Goal: Task Accomplishment & Management: Complete application form

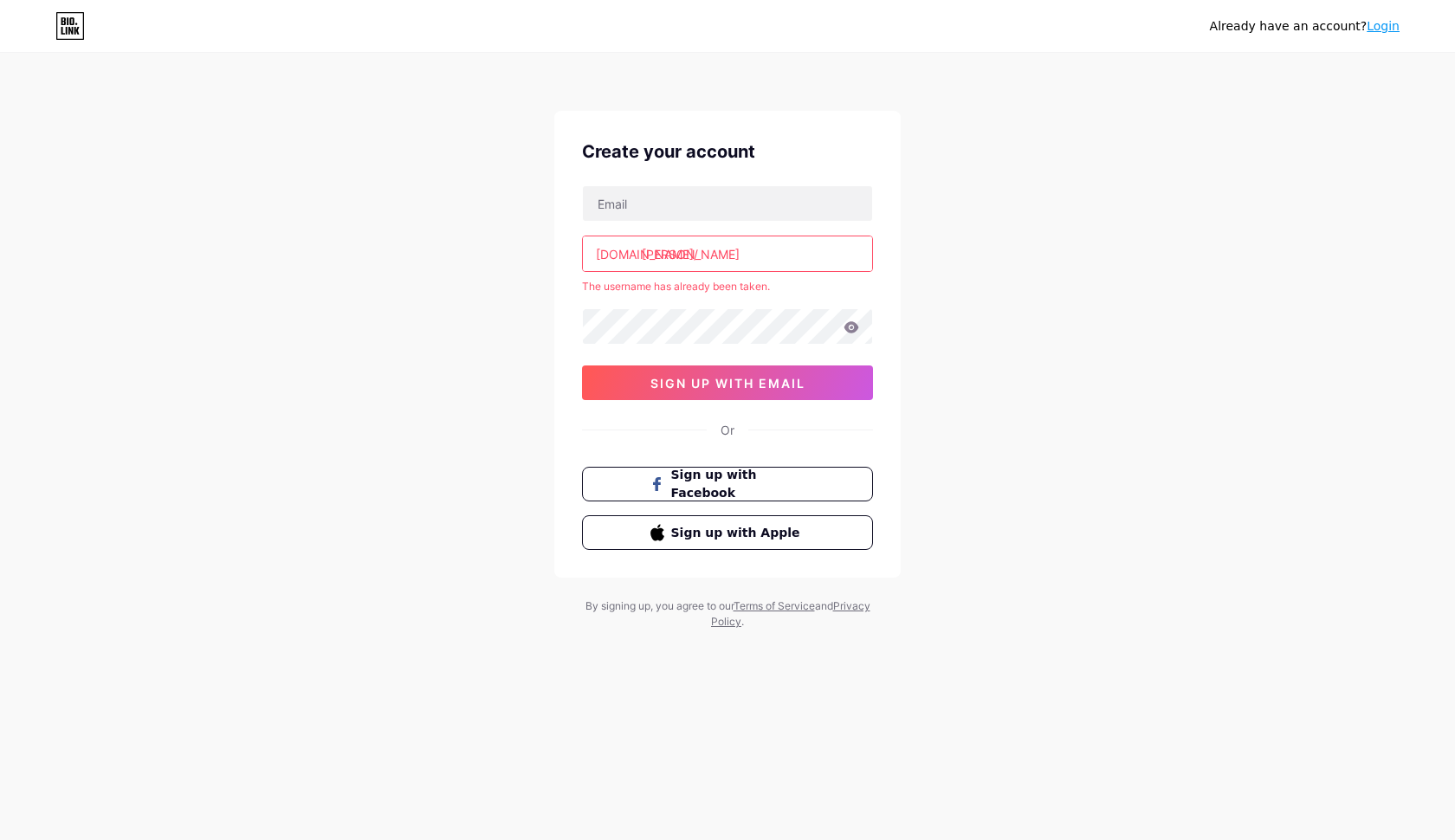
drag, startPoint x: 0, startPoint y: 0, endPoint x: 728, endPoint y: 248, distance: 769.1
click at [728, 248] on input "[PERSON_NAME]" at bounding box center [728, 253] width 289 height 35
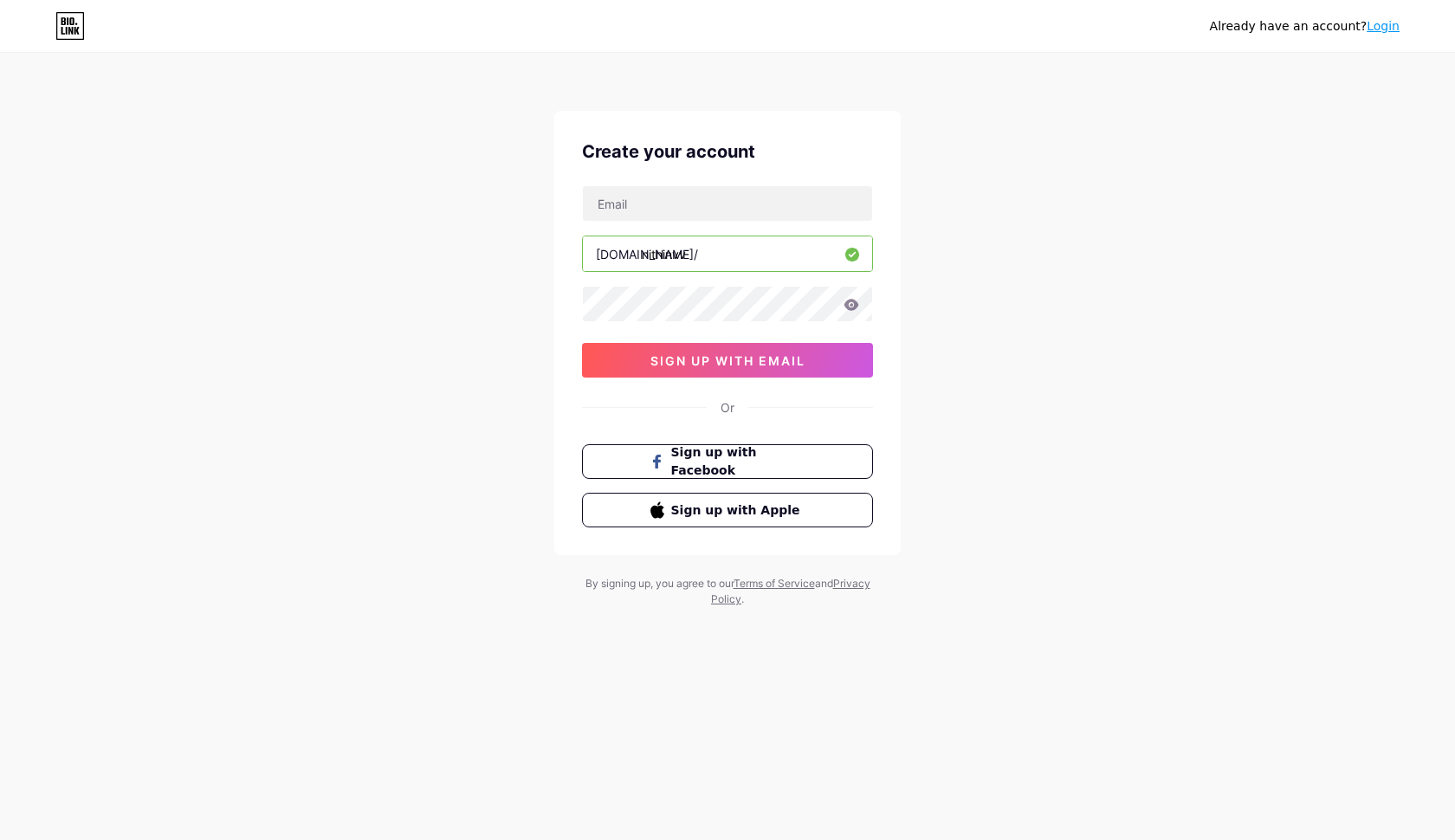
click at [679, 262] on input "nithinvv" at bounding box center [728, 253] width 289 height 35
click at [676, 255] on input "nithinvv" at bounding box center [728, 253] width 289 height 35
click at [682, 256] on input "nithinvv" at bounding box center [728, 253] width 289 height 35
click at [676, 260] on input "nithinv.v" at bounding box center [728, 253] width 289 height 35
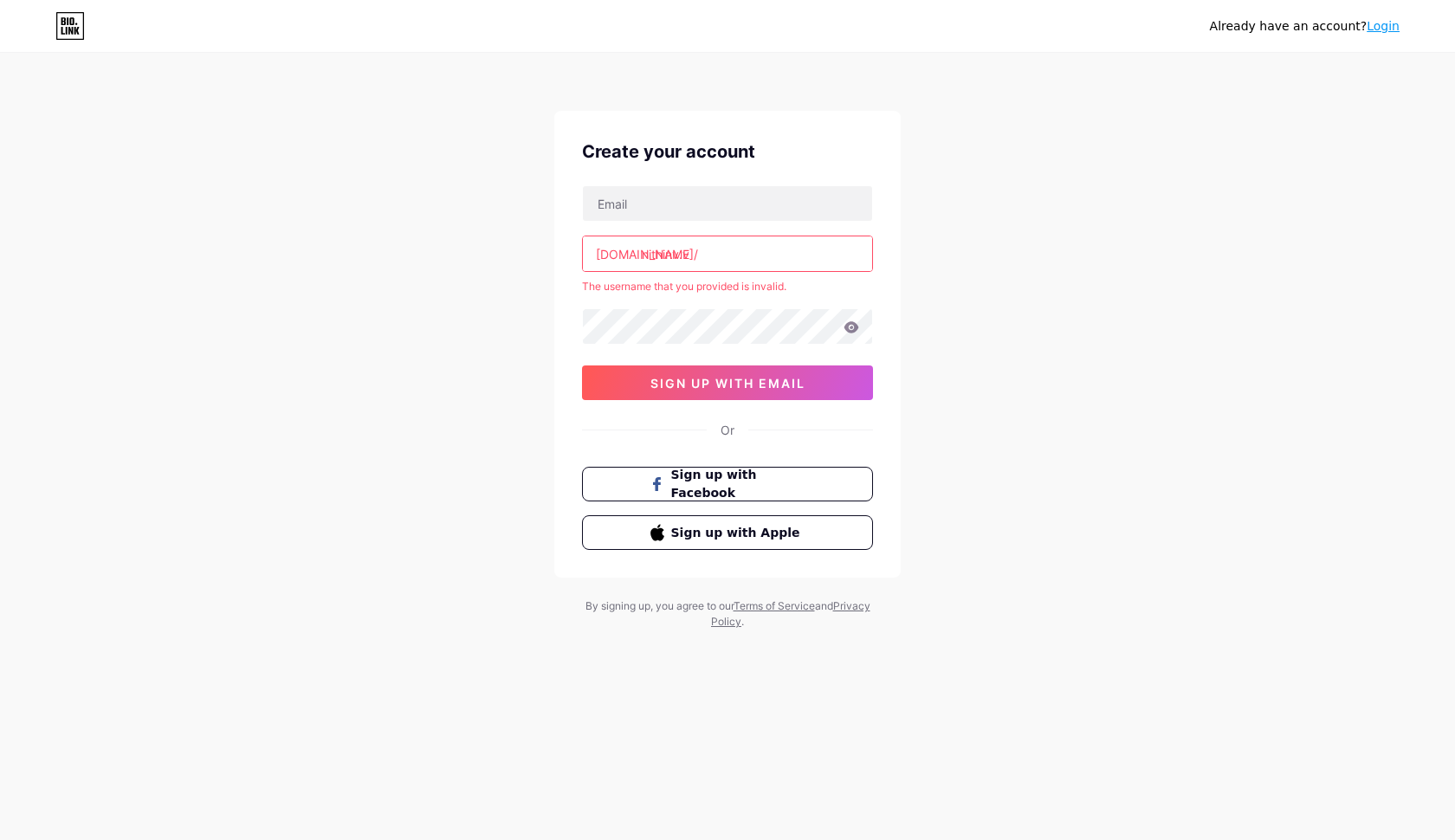
click at [682, 260] on input "nithinv.v" at bounding box center [728, 253] width 289 height 35
click at [673, 255] on input "nithinvv" at bounding box center [728, 253] width 289 height 35
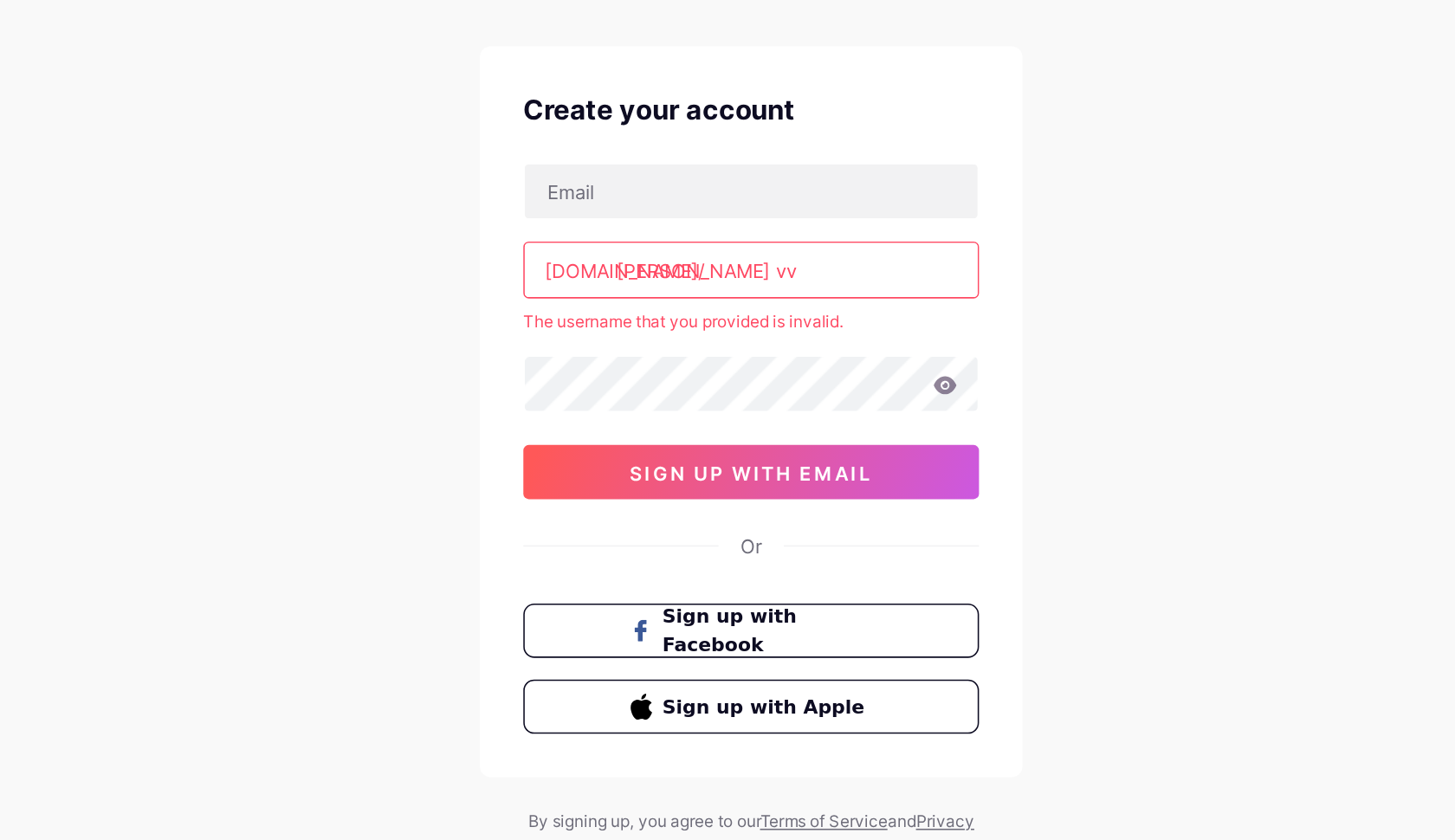
click at [583, 236] on input "[PERSON_NAME] vv" at bounding box center [728, 253] width 289 height 35
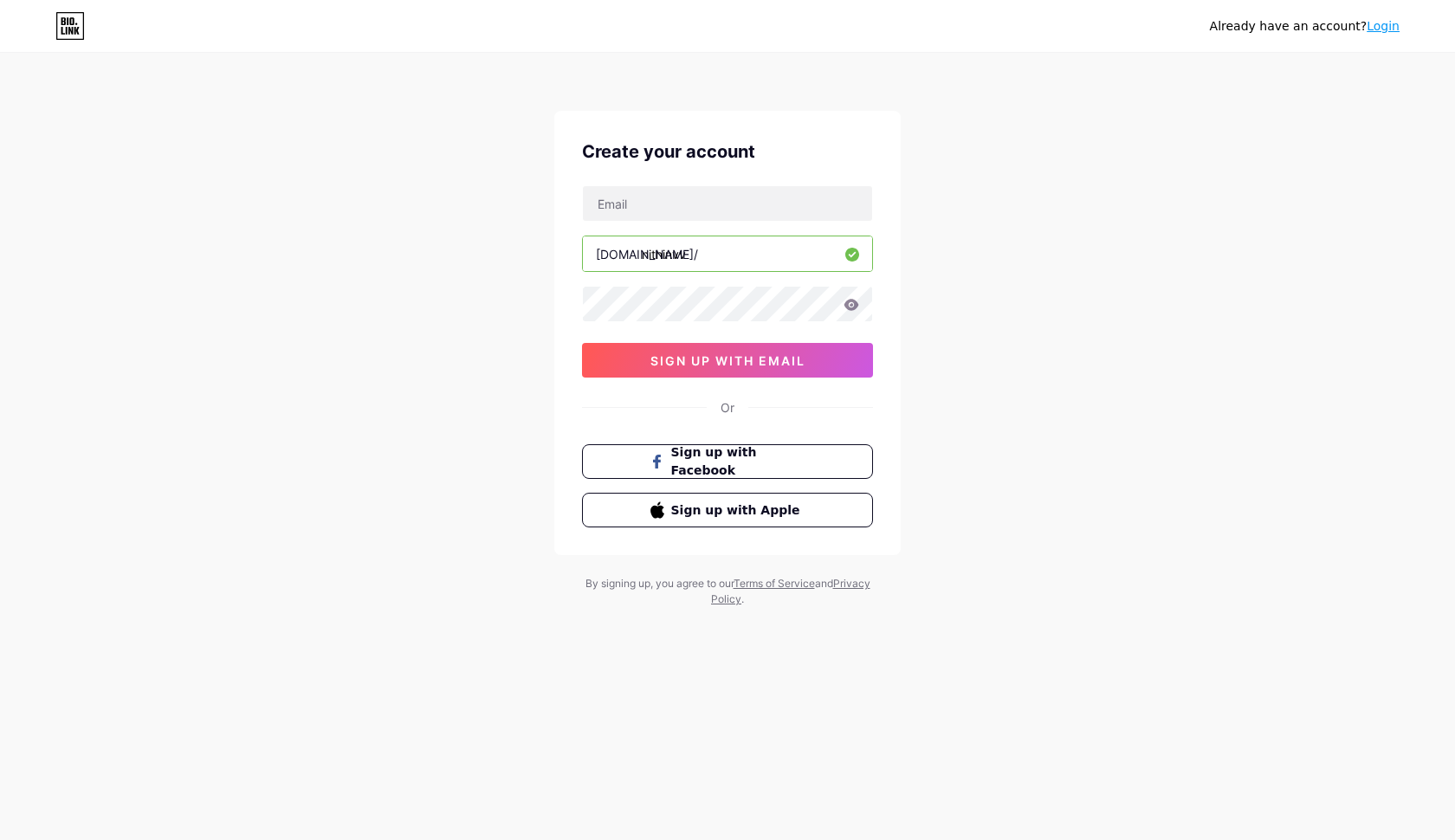
type input "nithinvv"
click at [1086, 209] on div "Already have an account? Login Create your account [DOMAIN_NAME]/ nithinvv 0cAF…" at bounding box center [728, 331] width 1455 height 663
click at [742, 366] on span "sign up with email" at bounding box center [728, 361] width 155 height 15
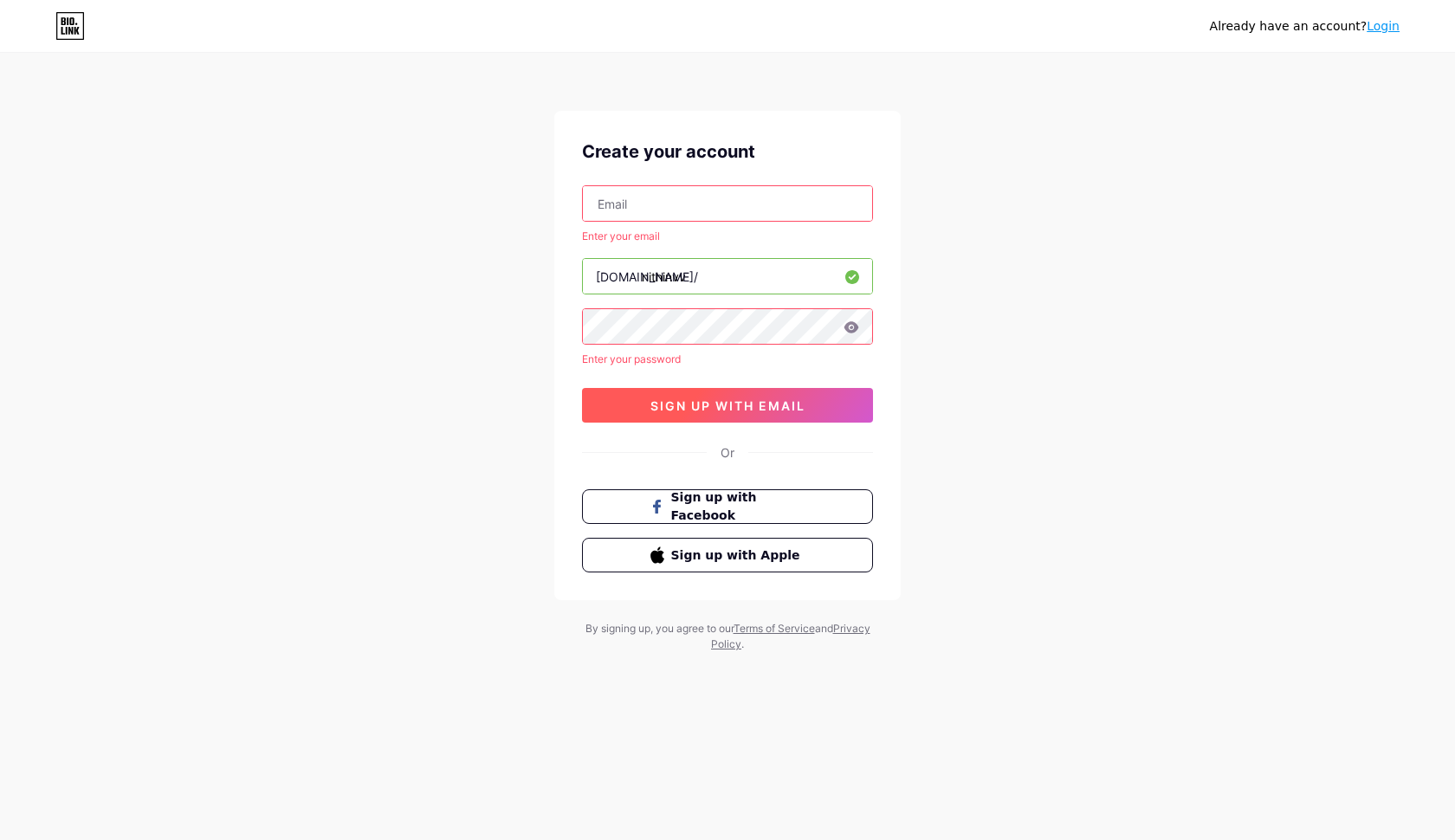
click at [668, 406] on span "sign up with email" at bounding box center [728, 406] width 155 height 15
click at [682, 203] on input "text" at bounding box center [728, 203] width 289 height 35
click at [732, 396] on button "sign up with email" at bounding box center [728, 405] width 291 height 35
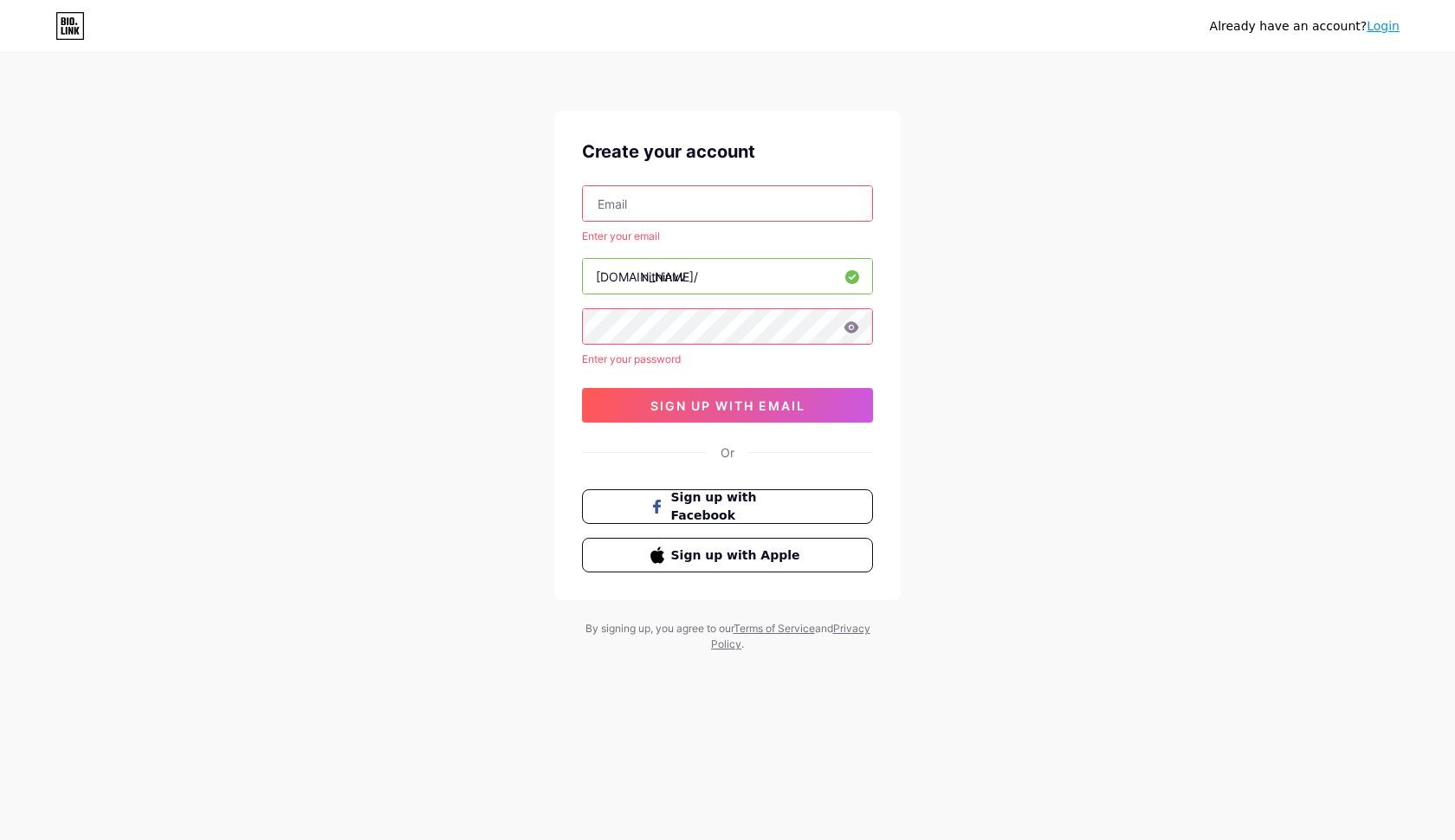
click at [661, 220] on input "text" at bounding box center [728, 203] width 289 height 35
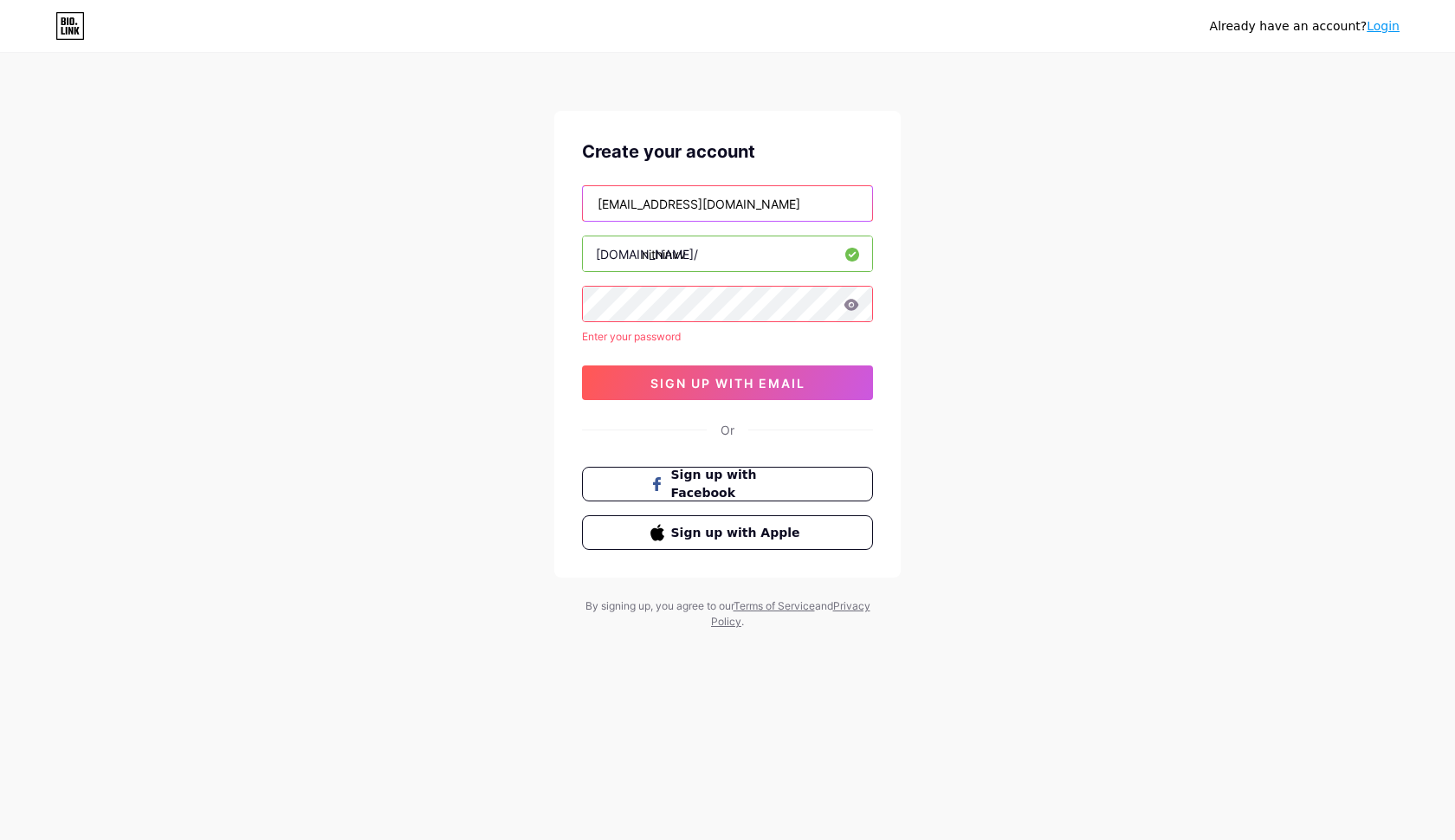
type input "[EMAIL_ADDRESS][DOMAIN_NAME]"
click at [853, 302] on icon at bounding box center [851, 305] width 15 height 11
click at [850, 304] on icon at bounding box center [851, 305] width 16 height 12
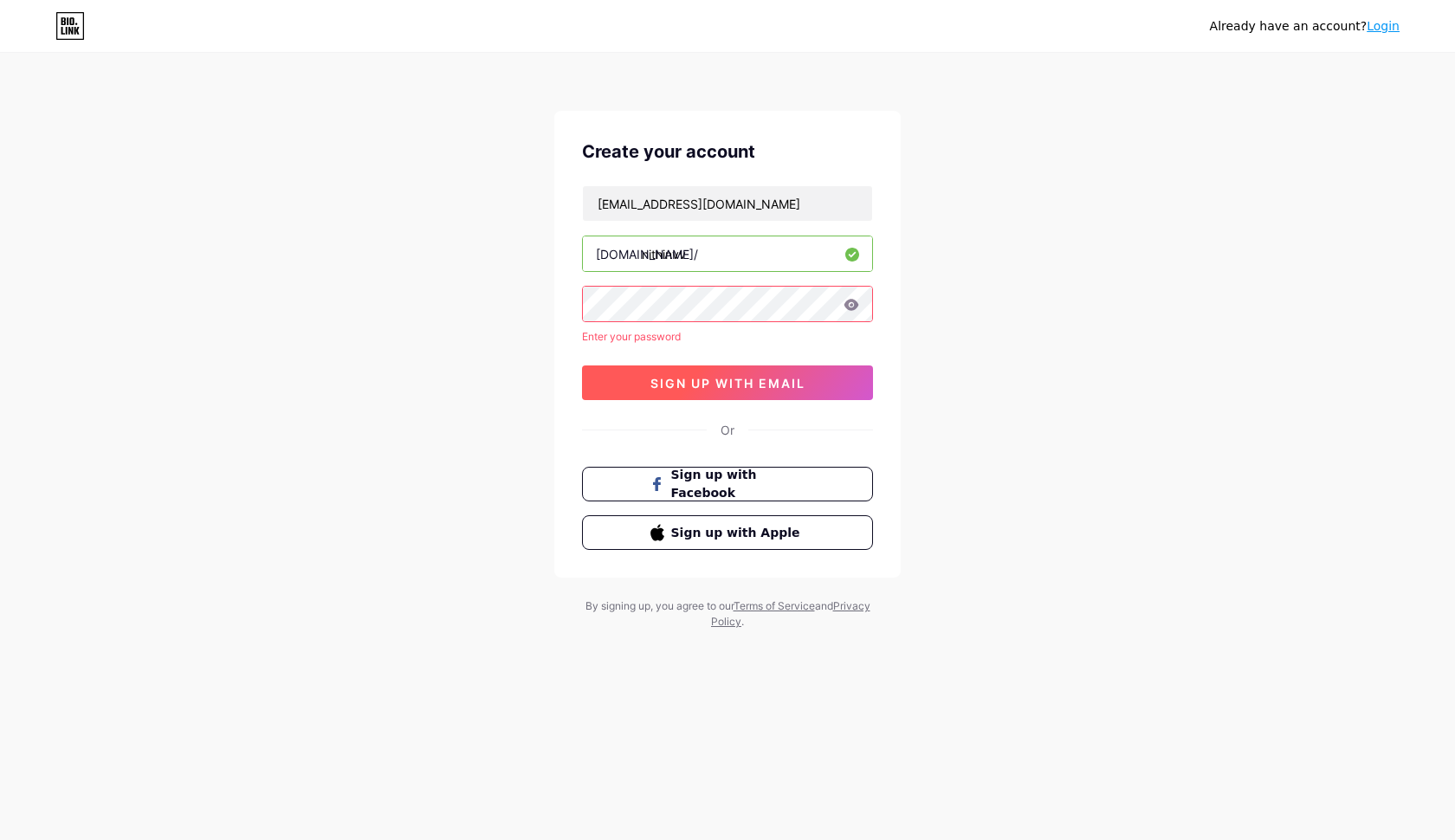
click at [807, 367] on button "sign up with email" at bounding box center [728, 382] width 291 height 35
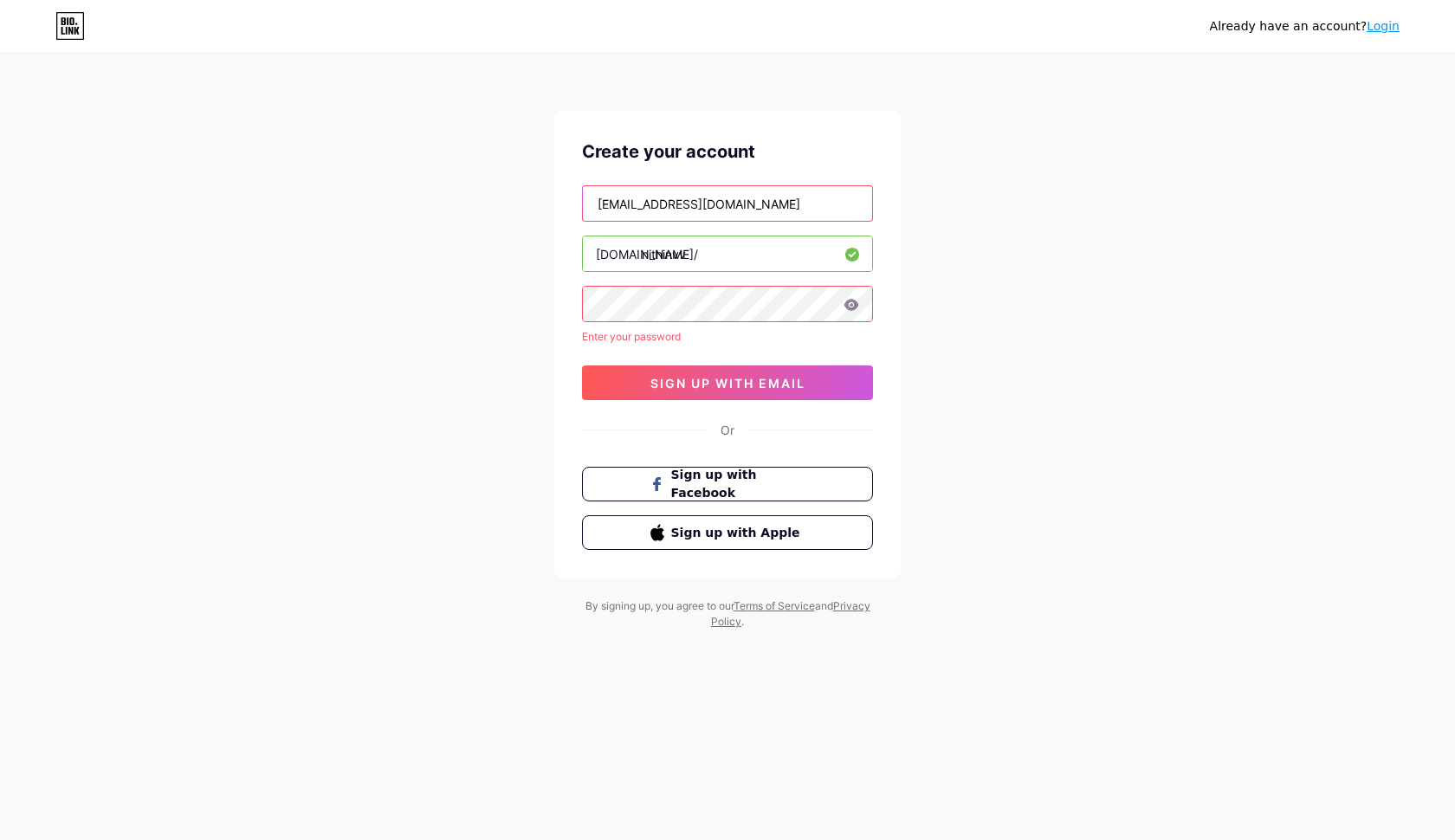
click at [771, 212] on input "[EMAIL_ADDRESS][DOMAIN_NAME]" at bounding box center [728, 203] width 289 height 35
click at [832, 76] on div "Already have an account? Login Create your account [DOMAIN_NAME]/ nithinvv Ente…" at bounding box center [728, 342] width 1455 height 685
click at [713, 390] on span "sign up with email" at bounding box center [728, 383] width 155 height 15
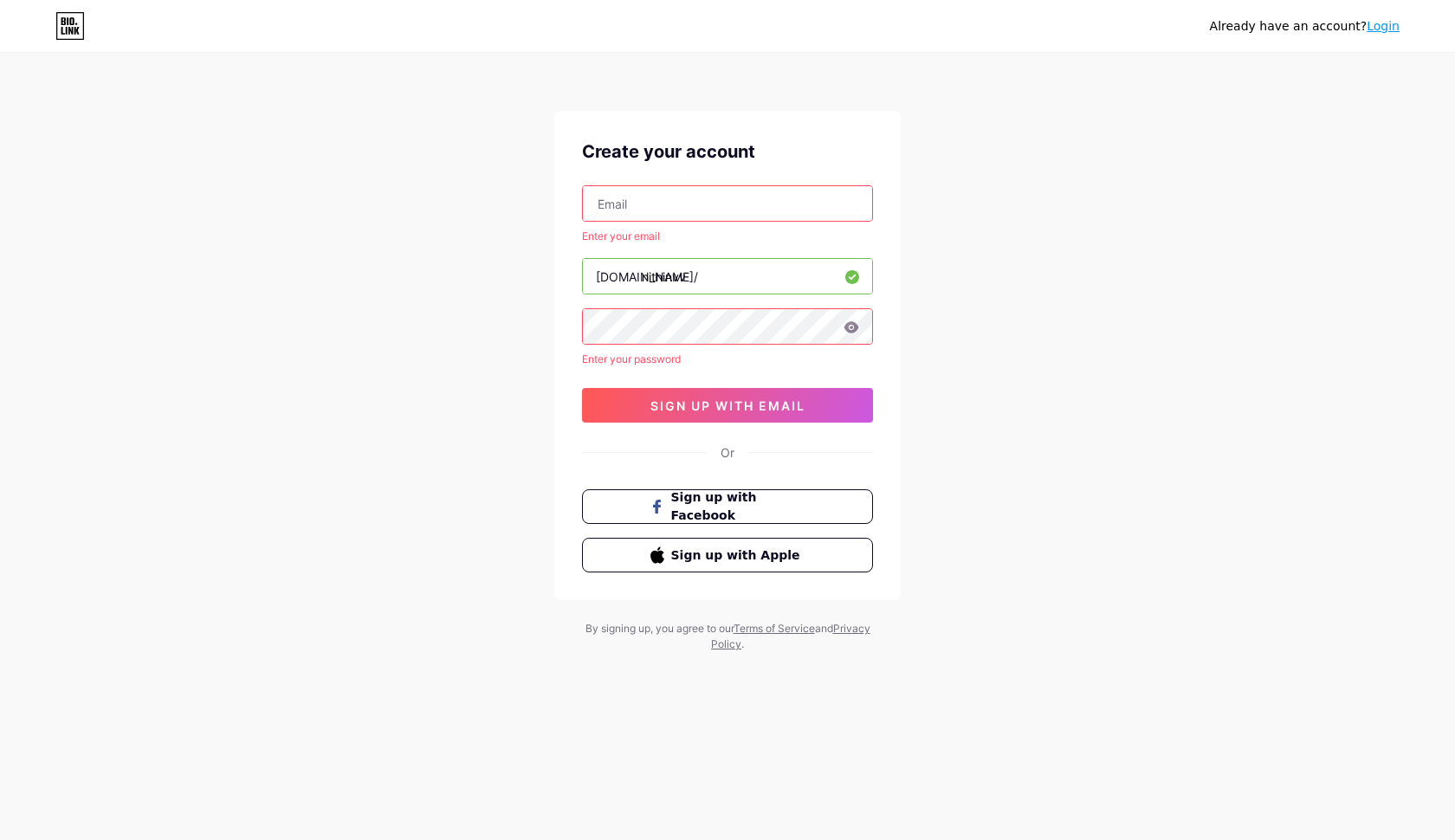
click at [616, 198] on input "text" at bounding box center [728, 203] width 289 height 35
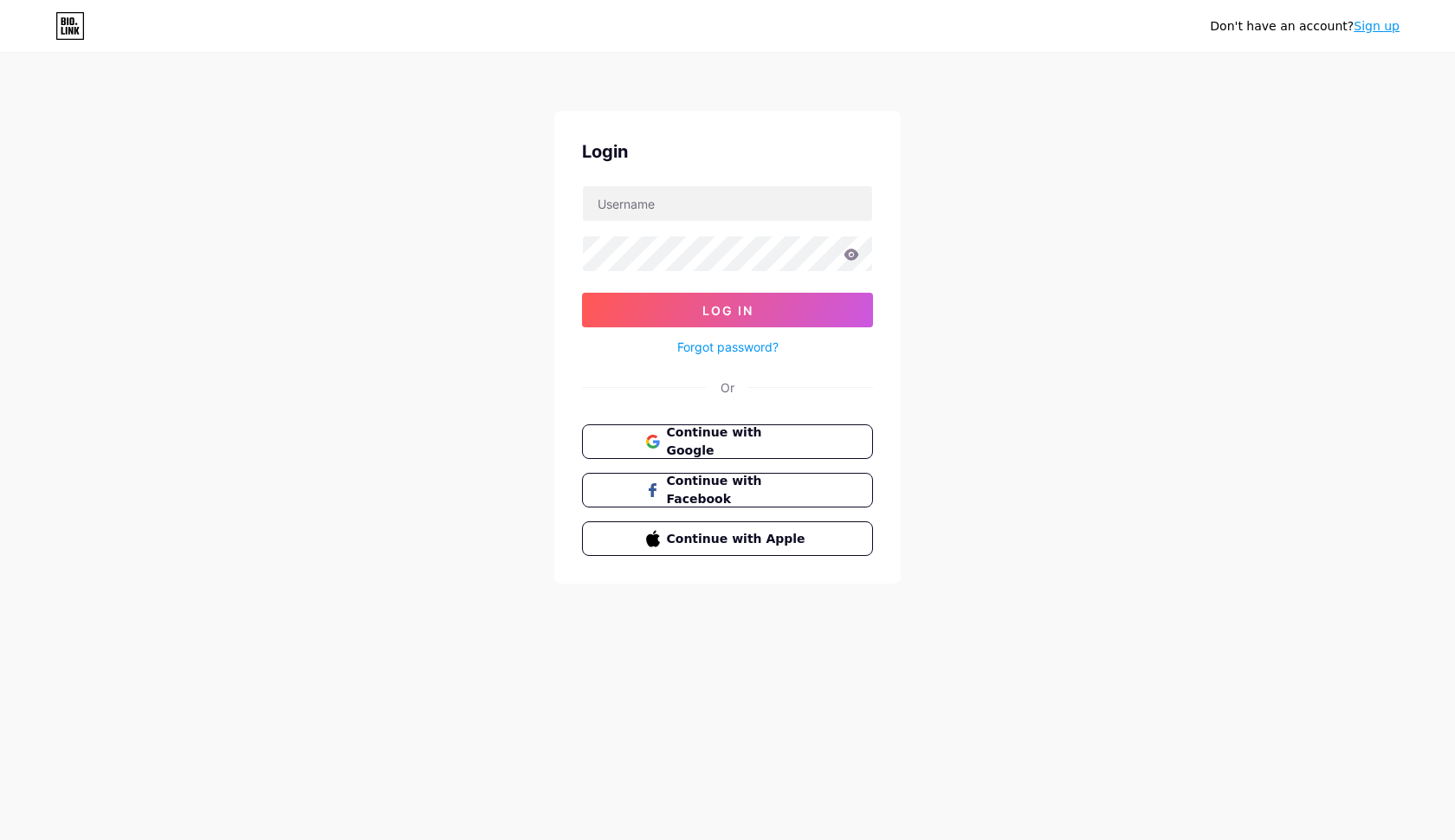
click at [741, 402] on div "Login Log In Forgot password? Or Continue with Google Continue with Facebook Co…" at bounding box center [727, 347] width 346 height 472
click at [732, 444] on span "Continue with Google" at bounding box center [737, 442] width 144 height 38
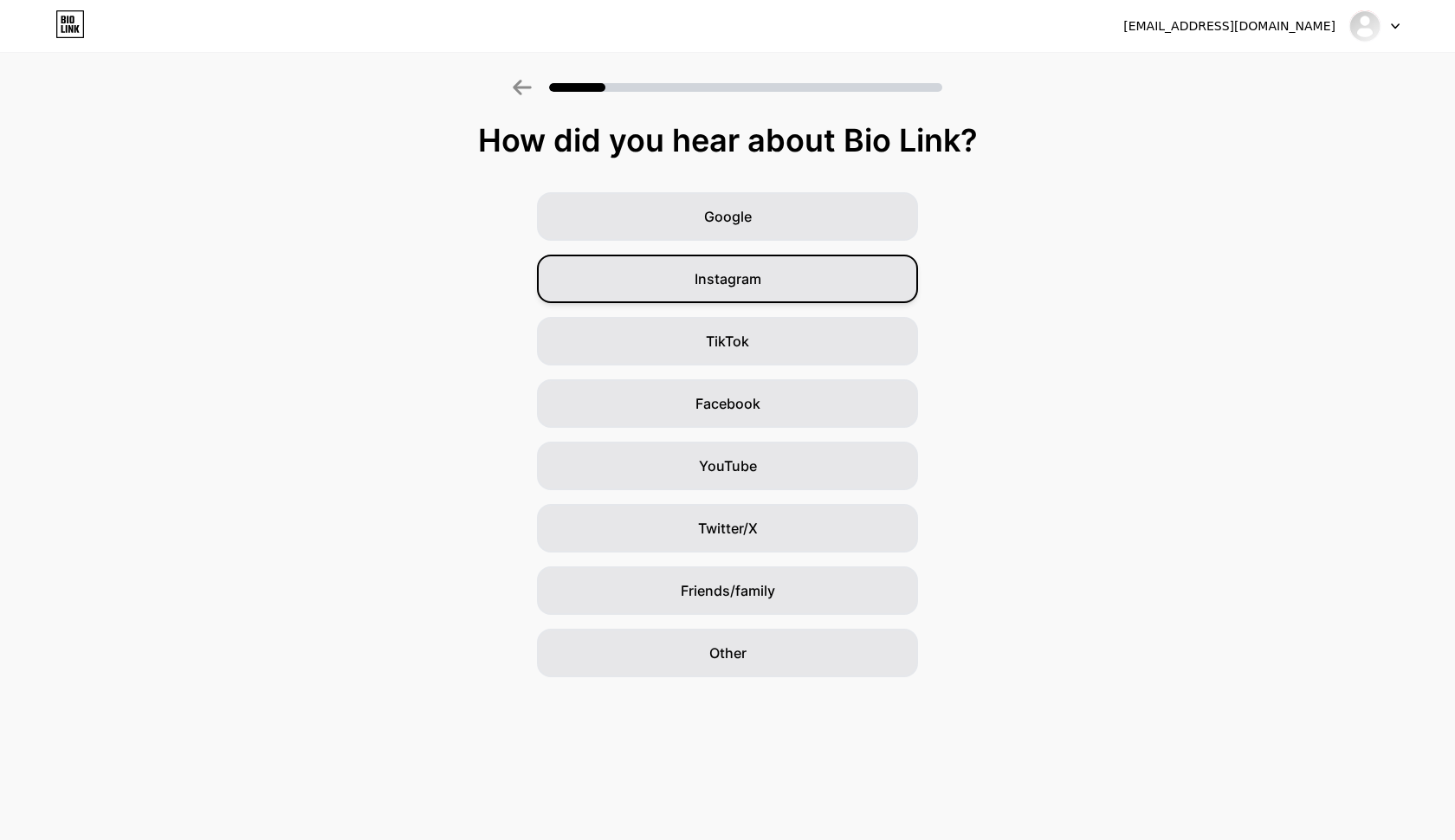
click at [752, 284] on span "Instagram" at bounding box center [728, 278] width 67 height 21
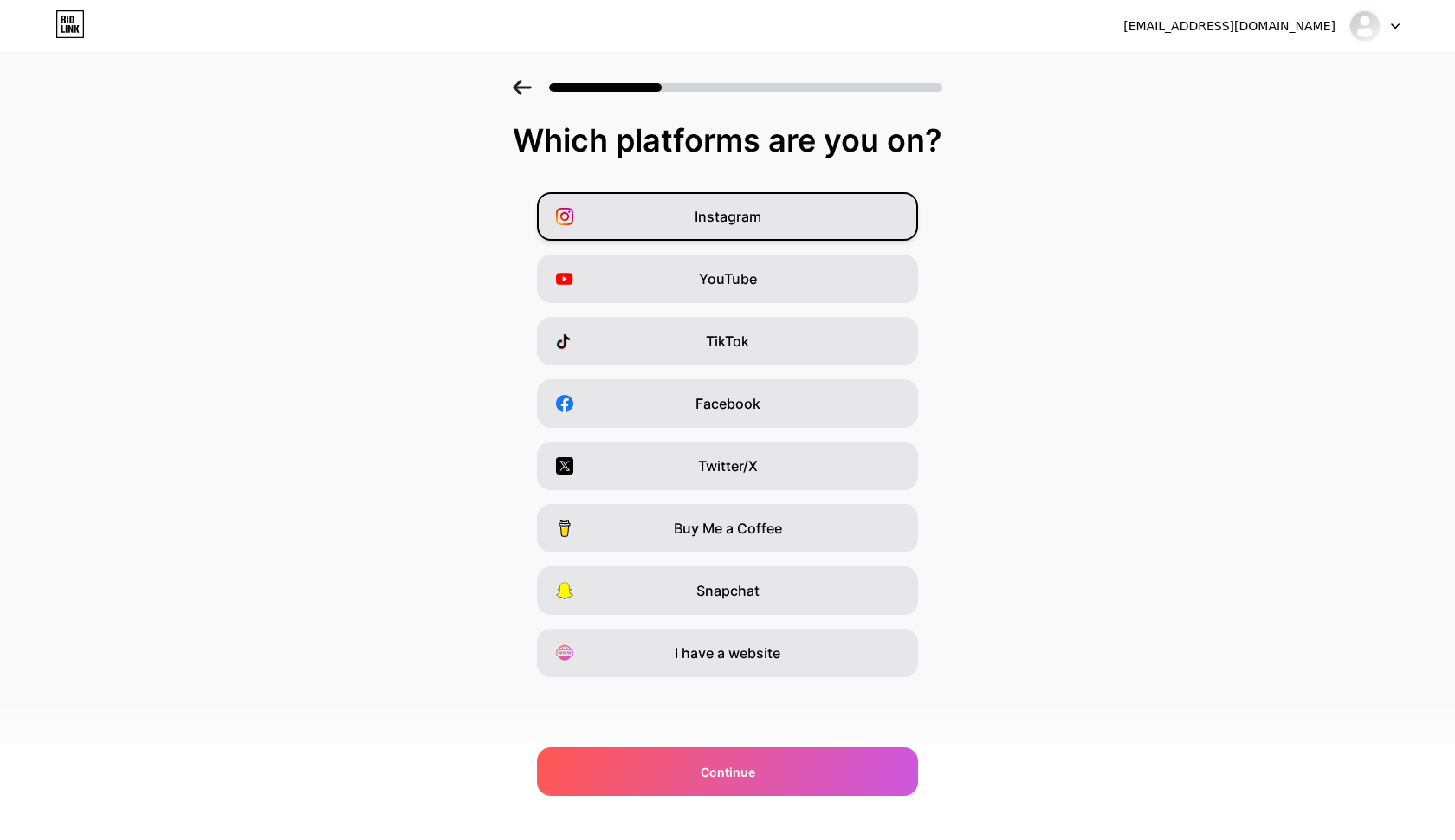
click at [705, 230] on div "Instagram" at bounding box center [728, 217] width 381 height 49
click at [684, 217] on div "Instagram" at bounding box center [728, 217] width 381 height 49
click at [715, 231] on div "Instagram" at bounding box center [728, 217] width 381 height 49
click at [728, 775] on span "Continue" at bounding box center [728, 772] width 54 height 18
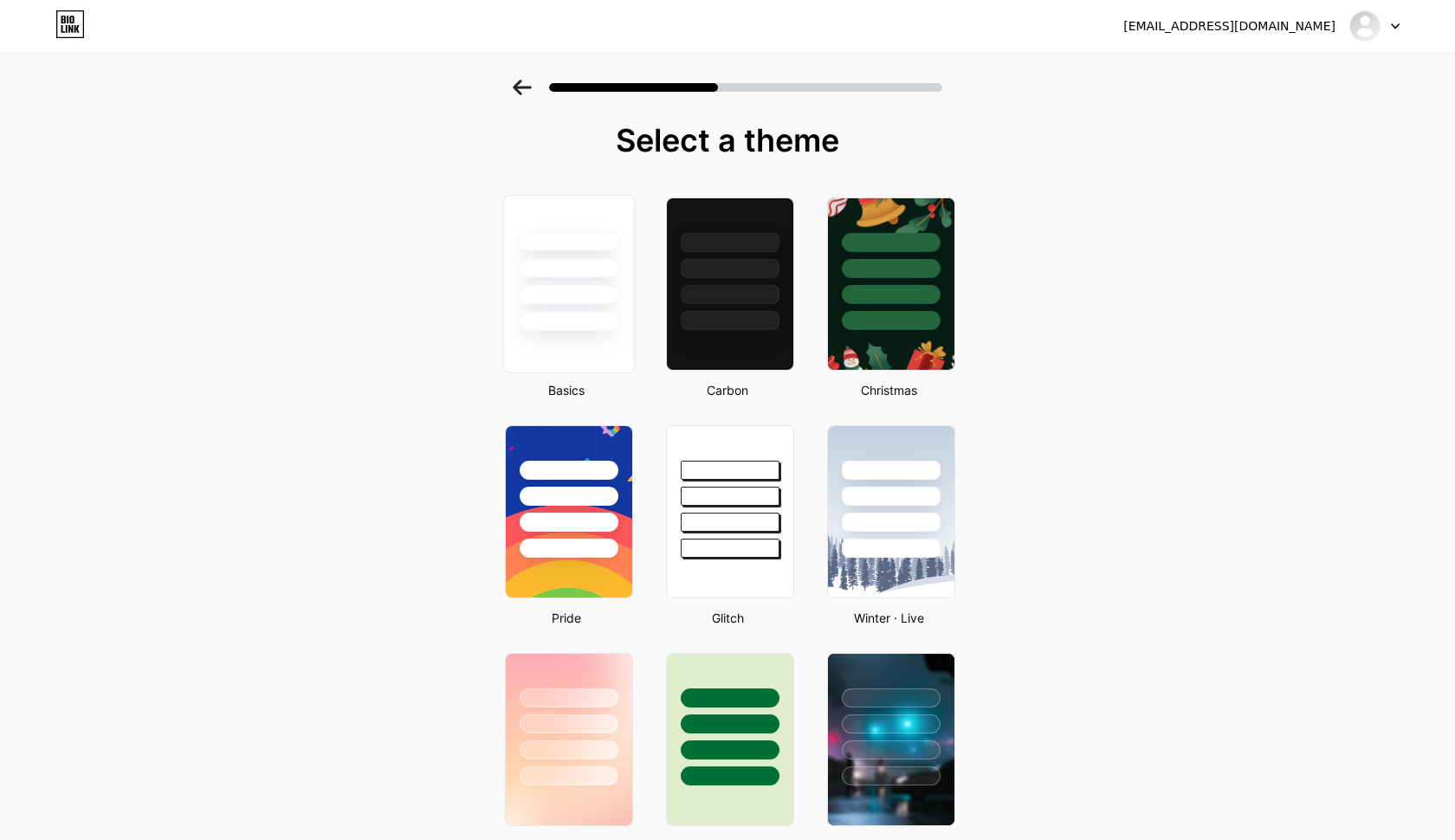
click at [604, 321] on div at bounding box center [568, 321] width 101 height 20
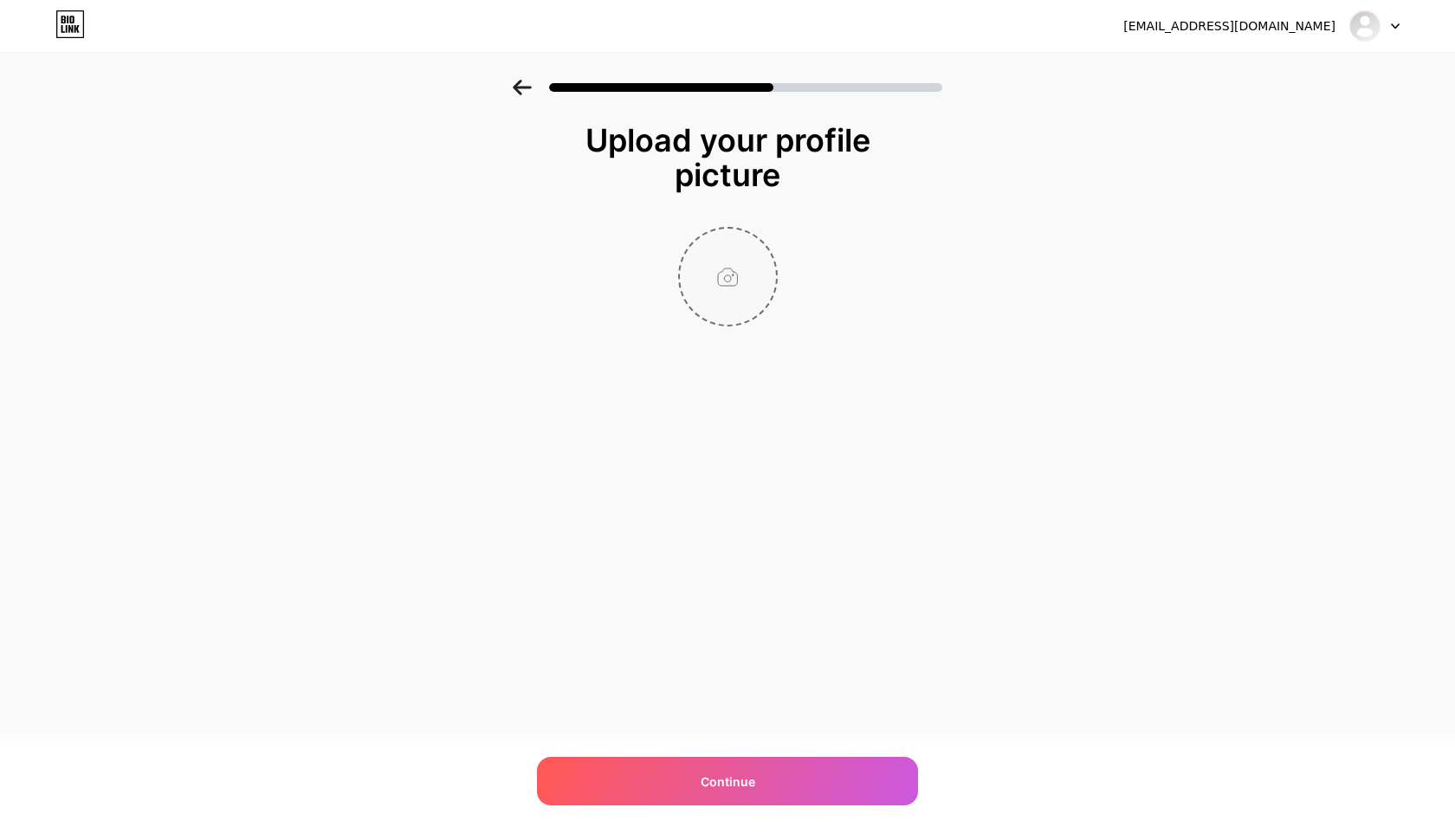
click at [728, 302] on input "file" at bounding box center [728, 277] width 97 height 97
type input "C:\fakepath\RNI-Films-IMG-D7193F01-5CF9-4192-AC36-B195B98034C1 2.jpg"
click at [739, 303] on img at bounding box center [728, 277] width 99 height 99
click at [730, 286] on img at bounding box center [728, 277] width 99 height 99
drag, startPoint x: 730, startPoint y: 286, endPoint x: 733, endPoint y: 318, distance: 32.1
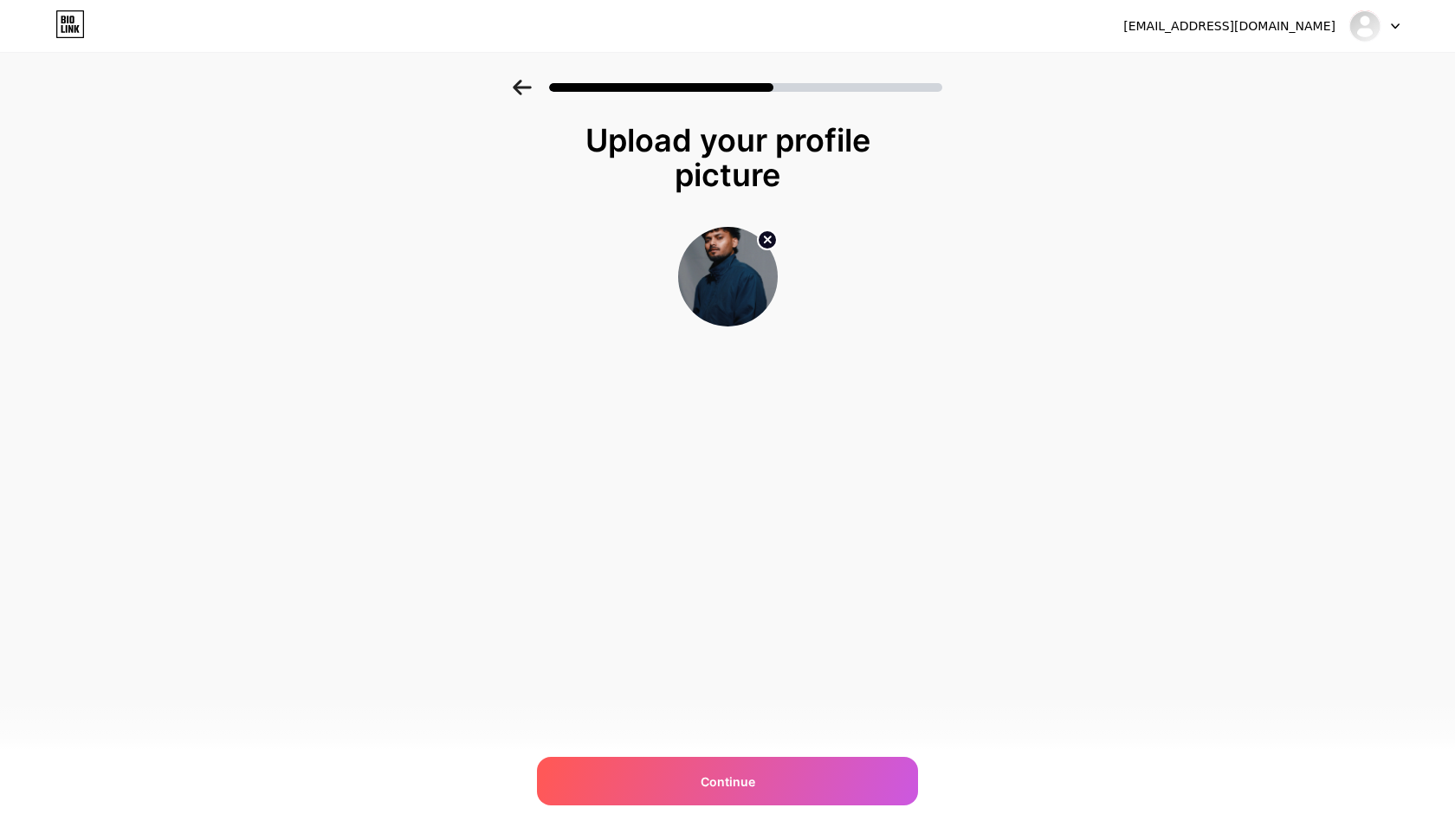
click at [733, 318] on img at bounding box center [728, 277] width 99 height 99
click at [698, 284] on img at bounding box center [728, 277] width 99 height 99
click at [718, 267] on img at bounding box center [728, 277] width 99 height 99
drag, startPoint x: 718, startPoint y: 267, endPoint x: 739, endPoint y: 287, distance: 29.0
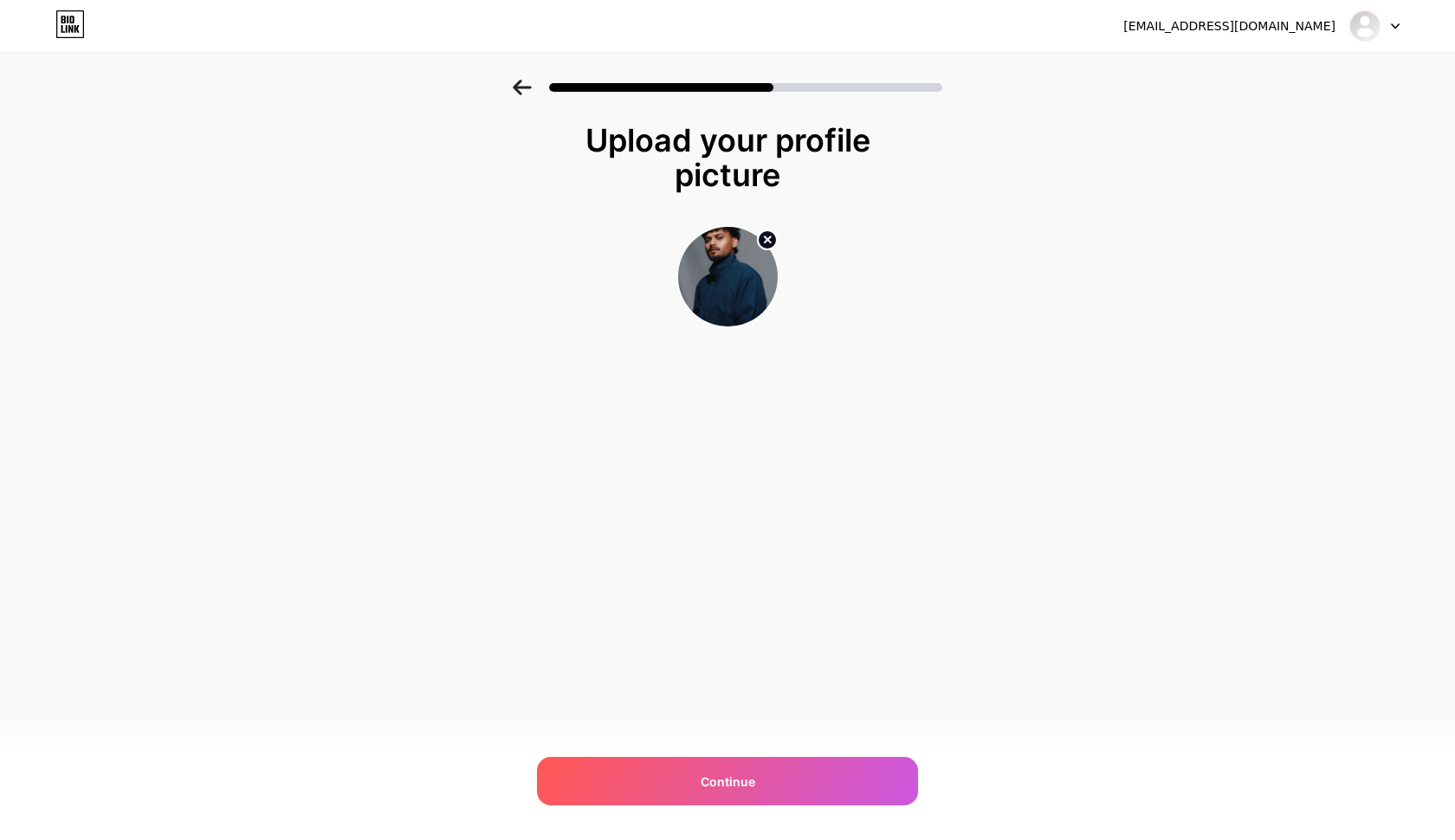
click at [740, 287] on img at bounding box center [728, 277] width 99 height 99
click at [765, 236] on circle at bounding box center [767, 240] width 19 height 19
click at [741, 278] on input "file" at bounding box center [728, 277] width 97 height 97
click at [727, 281] on input "file" at bounding box center [728, 277] width 97 height 97
type input "C:\fakepath\RNI-Films-IMG-9532412C-27B0-4617-B852-0417E5C01D41.jpg"
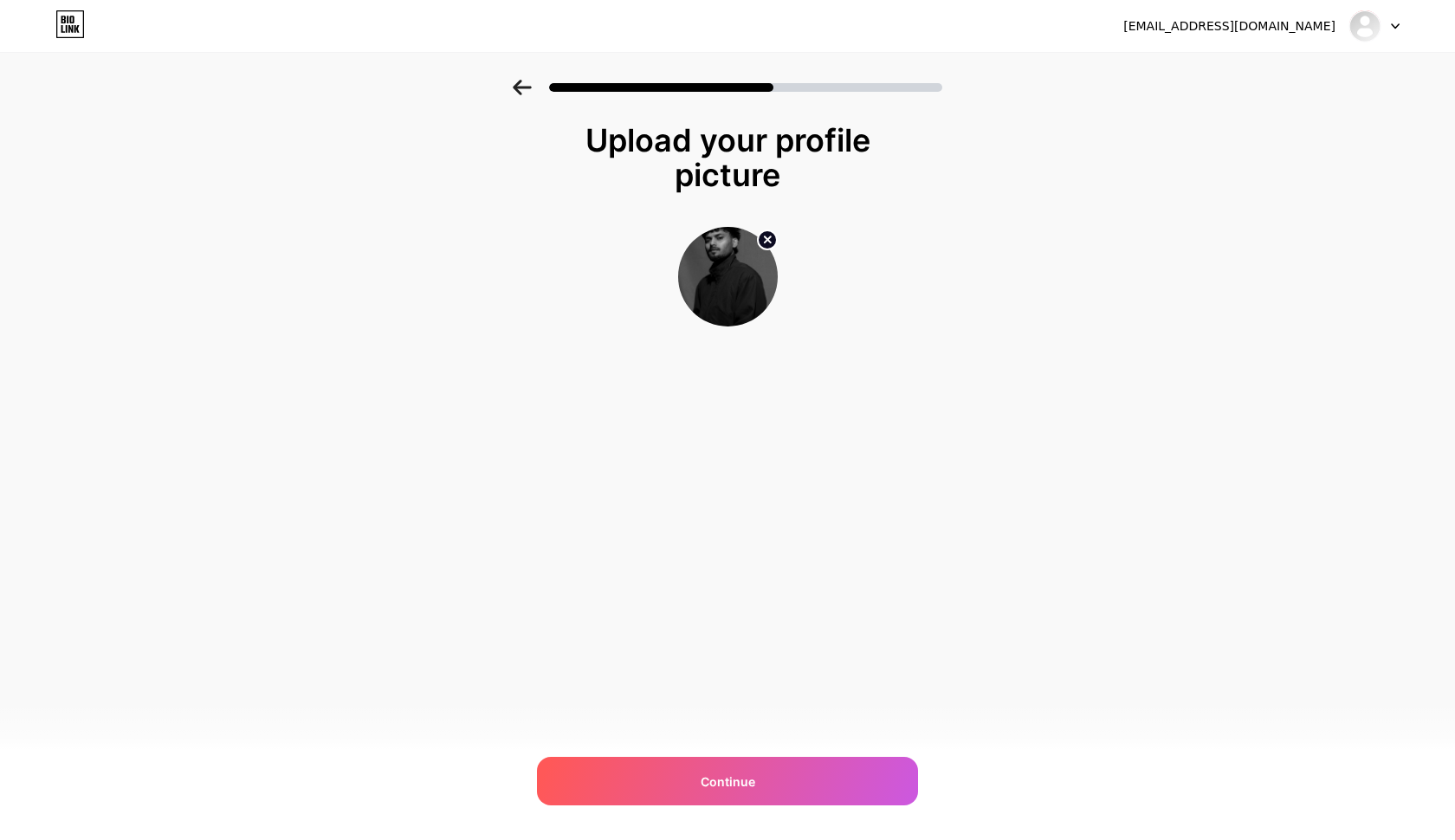
click at [735, 304] on img at bounding box center [728, 277] width 99 height 99
click at [735, 276] on img at bounding box center [728, 277] width 99 height 99
click at [767, 233] on circle at bounding box center [767, 240] width 19 height 19
click at [714, 267] on input "file" at bounding box center [728, 277] width 97 height 97
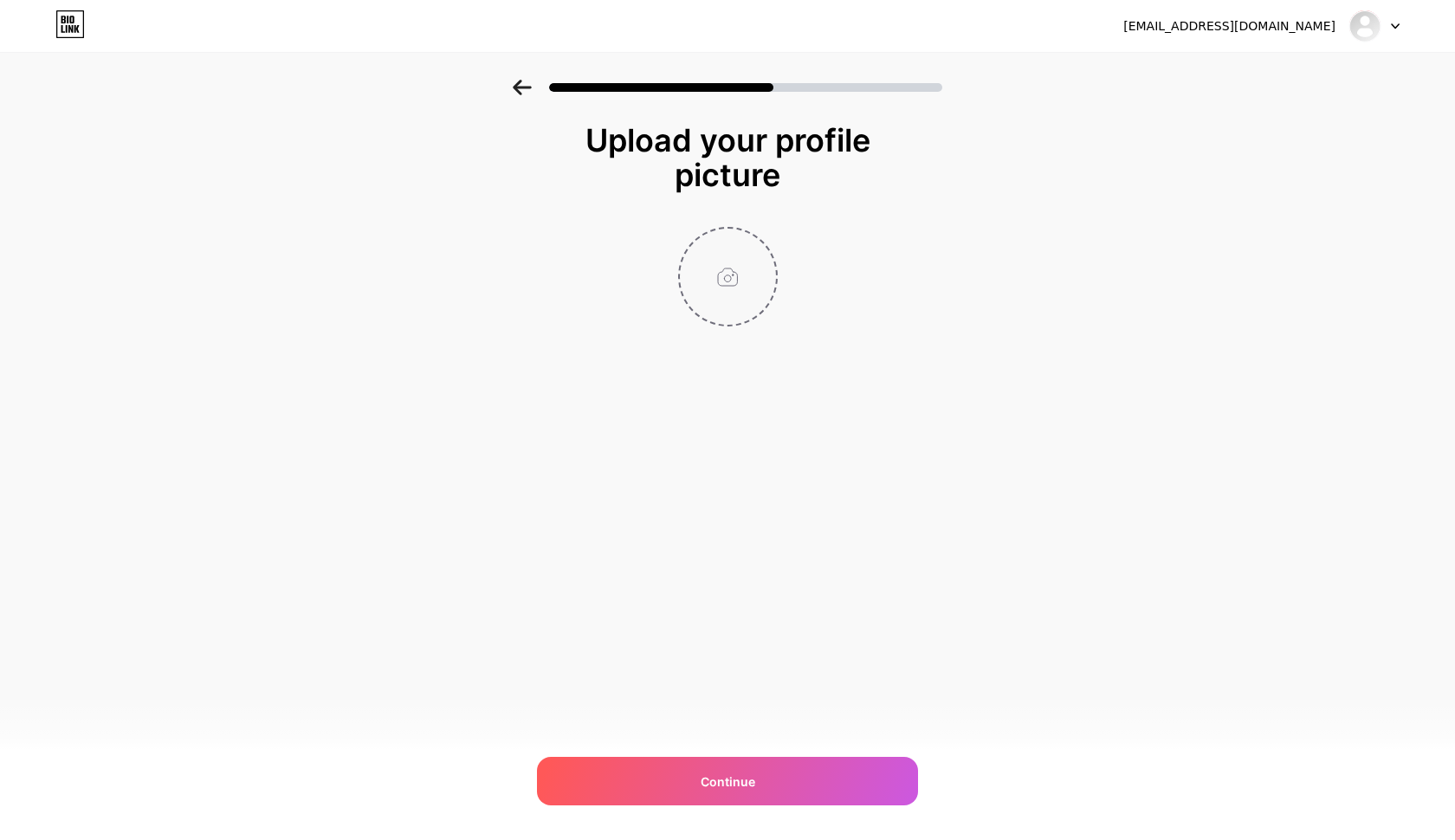
type input "C:\fakepath\RNIFilms-IMG-9532412C-27B0-4617-B852-0417E5C01D41.jpg"
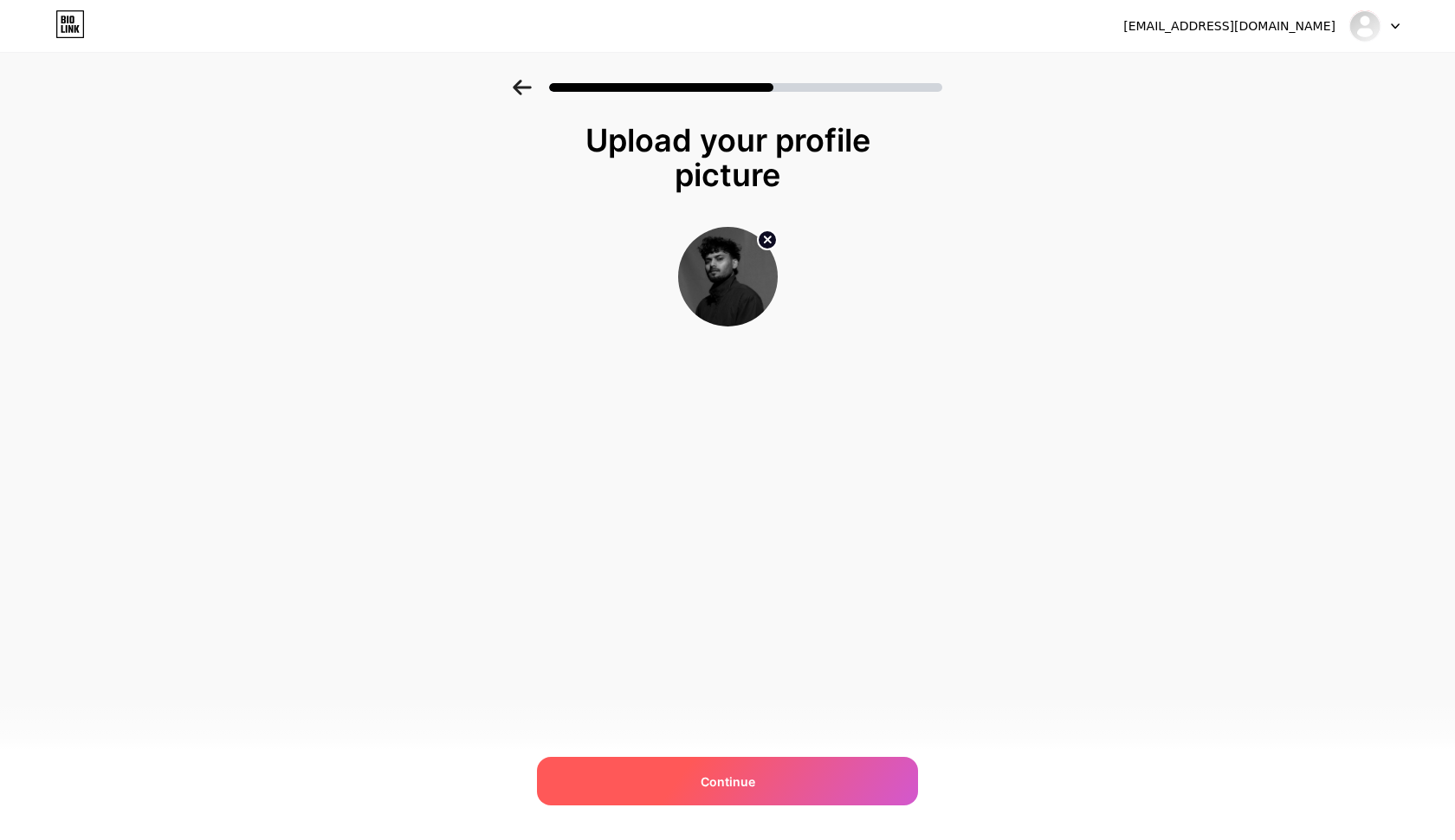
click at [774, 771] on div "Continue" at bounding box center [728, 781] width 381 height 49
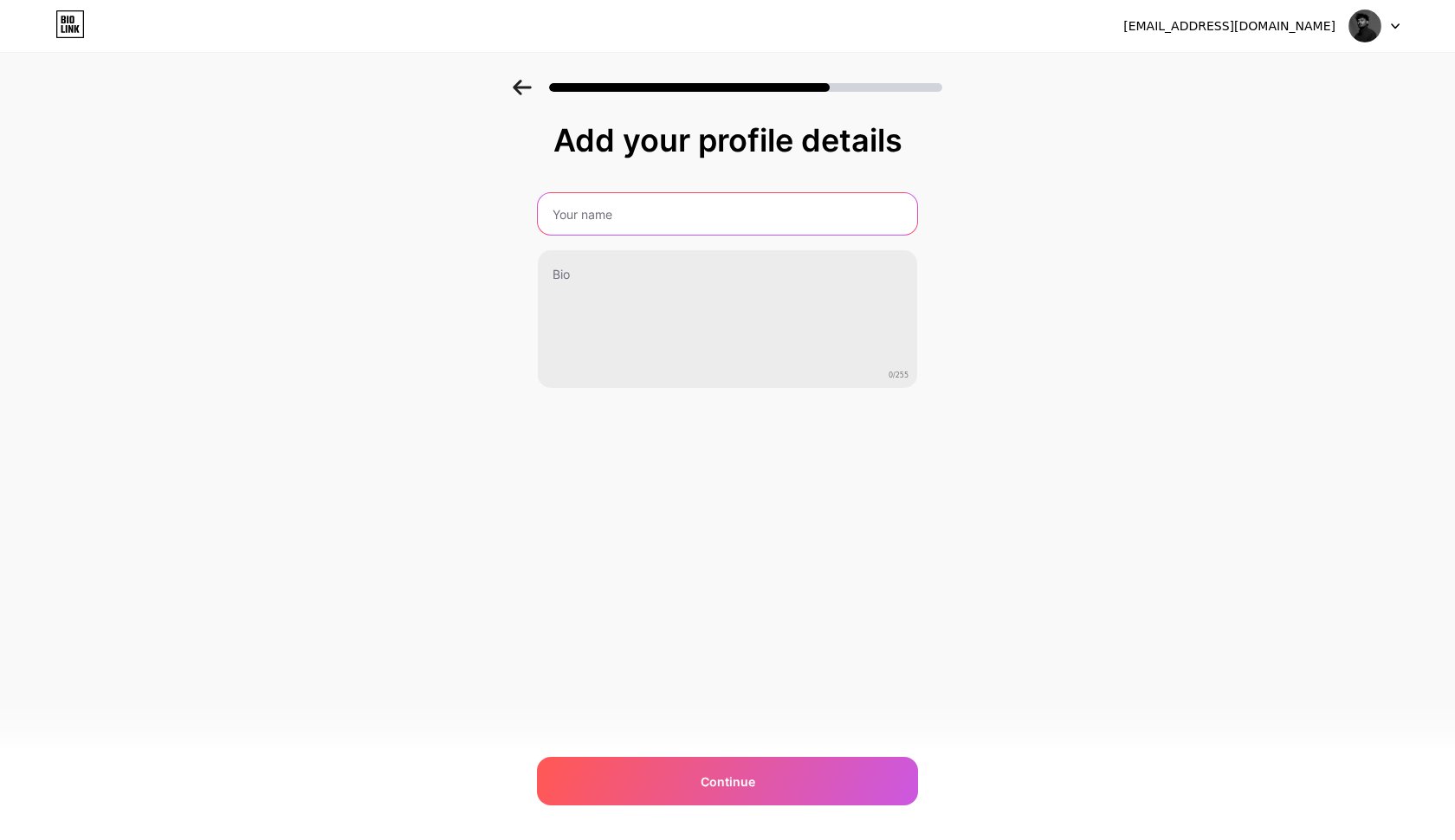
click at [604, 221] on input "text" at bounding box center [728, 214] width 380 height 41
type input "Nithin"
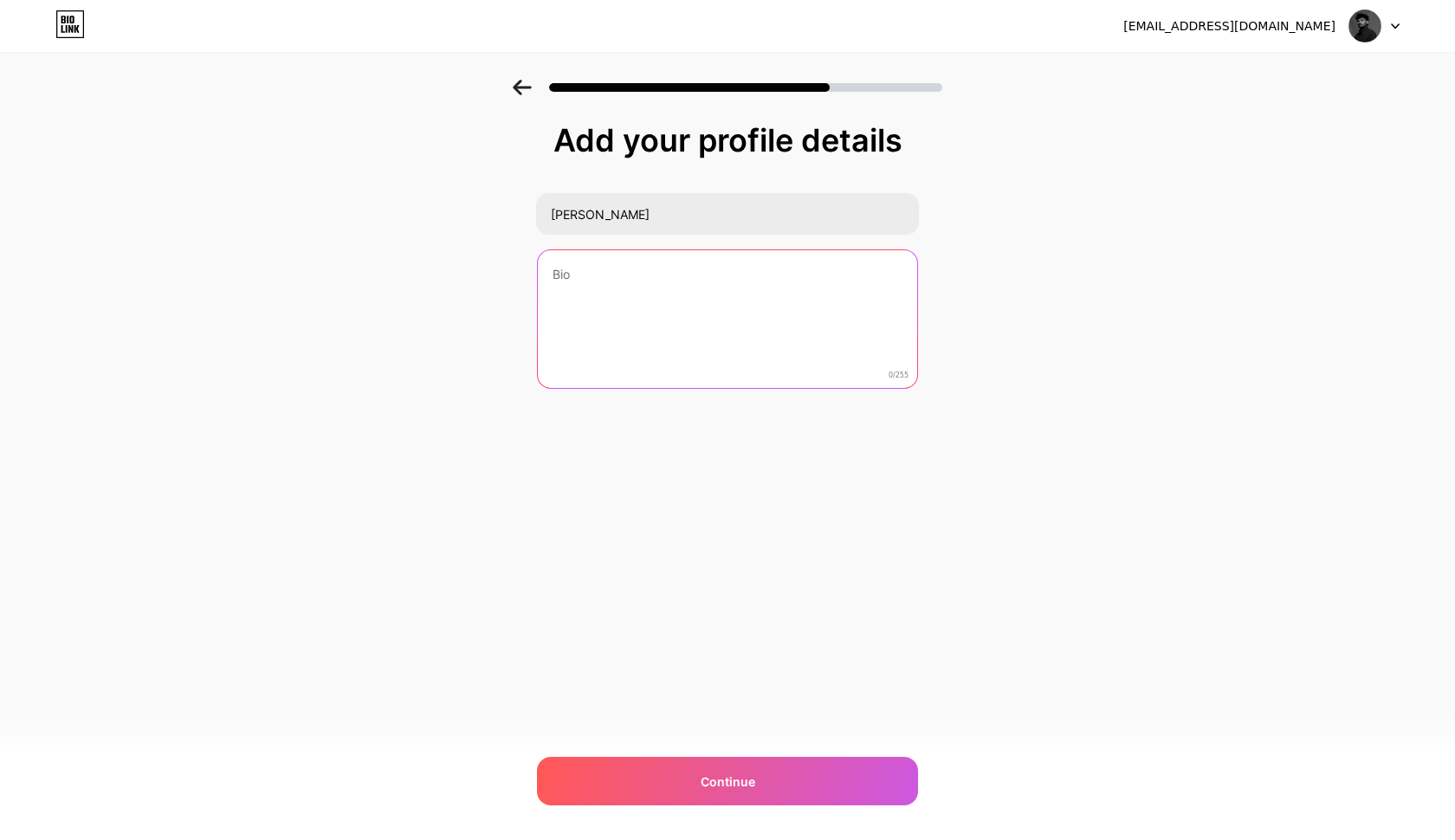
click at [726, 291] on textarea at bounding box center [728, 320] width 380 height 140
click at [696, 268] on textarea at bounding box center [728, 320] width 382 height 142
paste textarea "https://www.behance.net/nithinnitz"
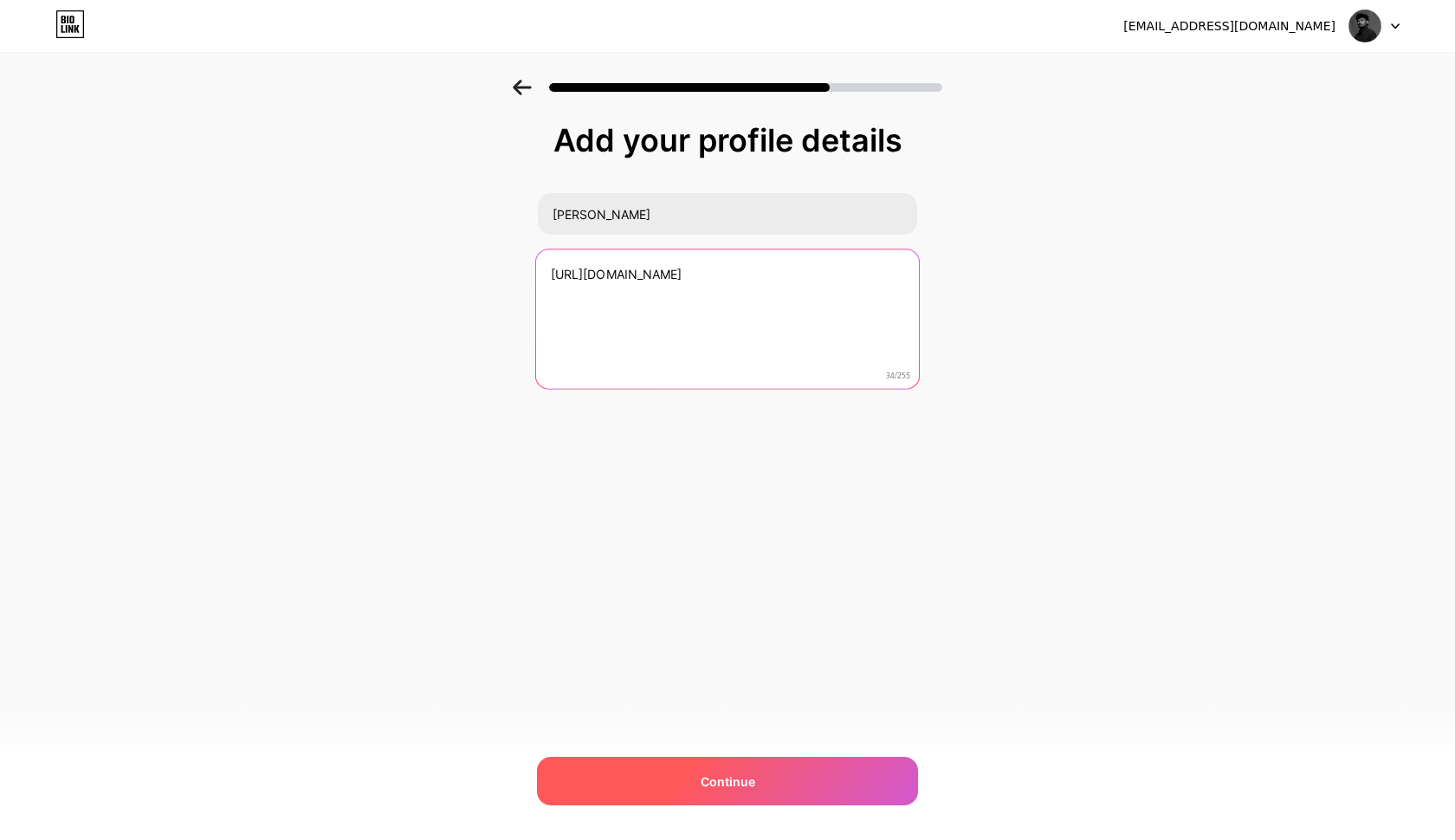
type textarea "https://www.behance.net/nithinnitz"
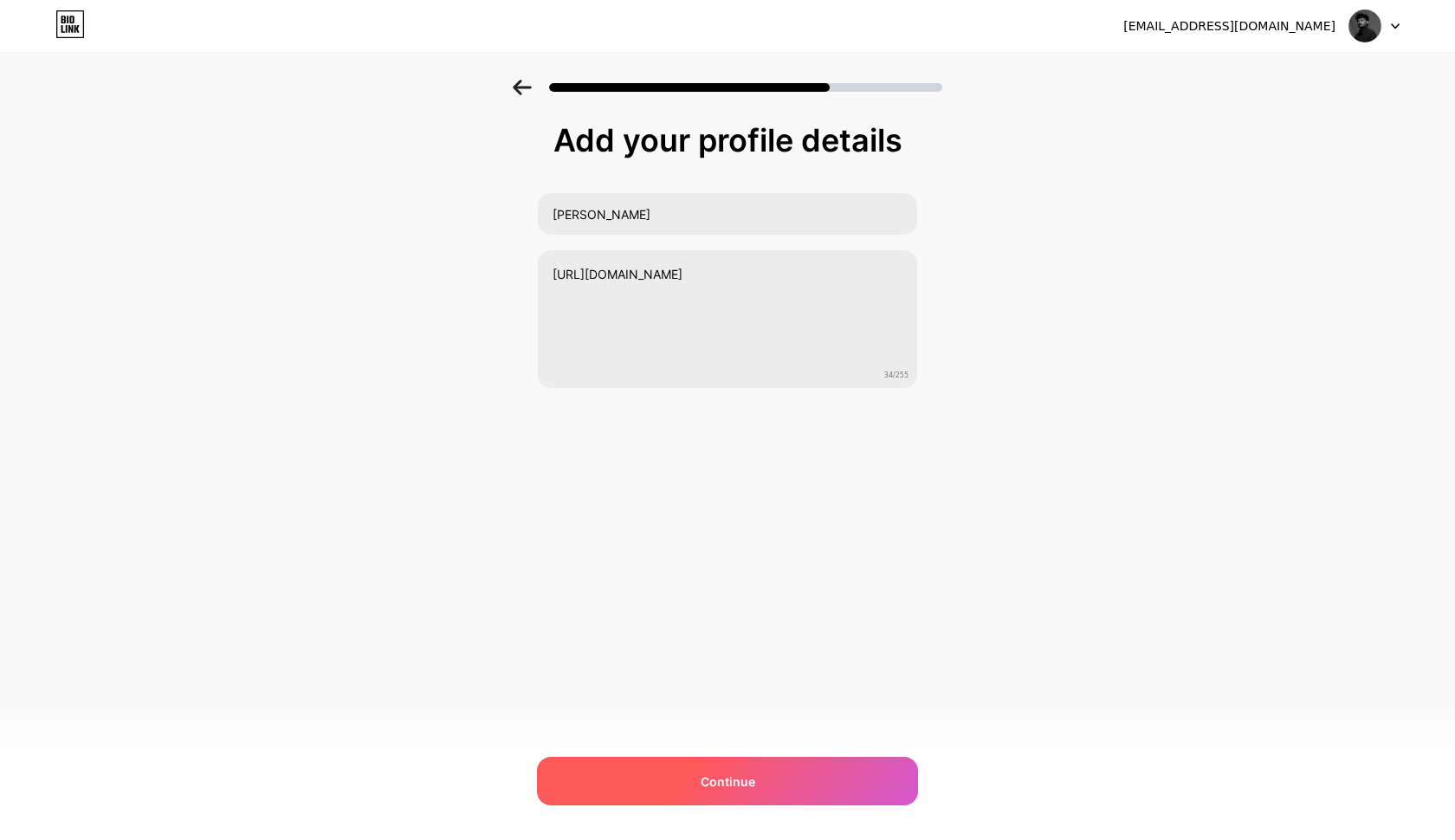
click at [666, 767] on div "Continue" at bounding box center [728, 781] width 381 height 49
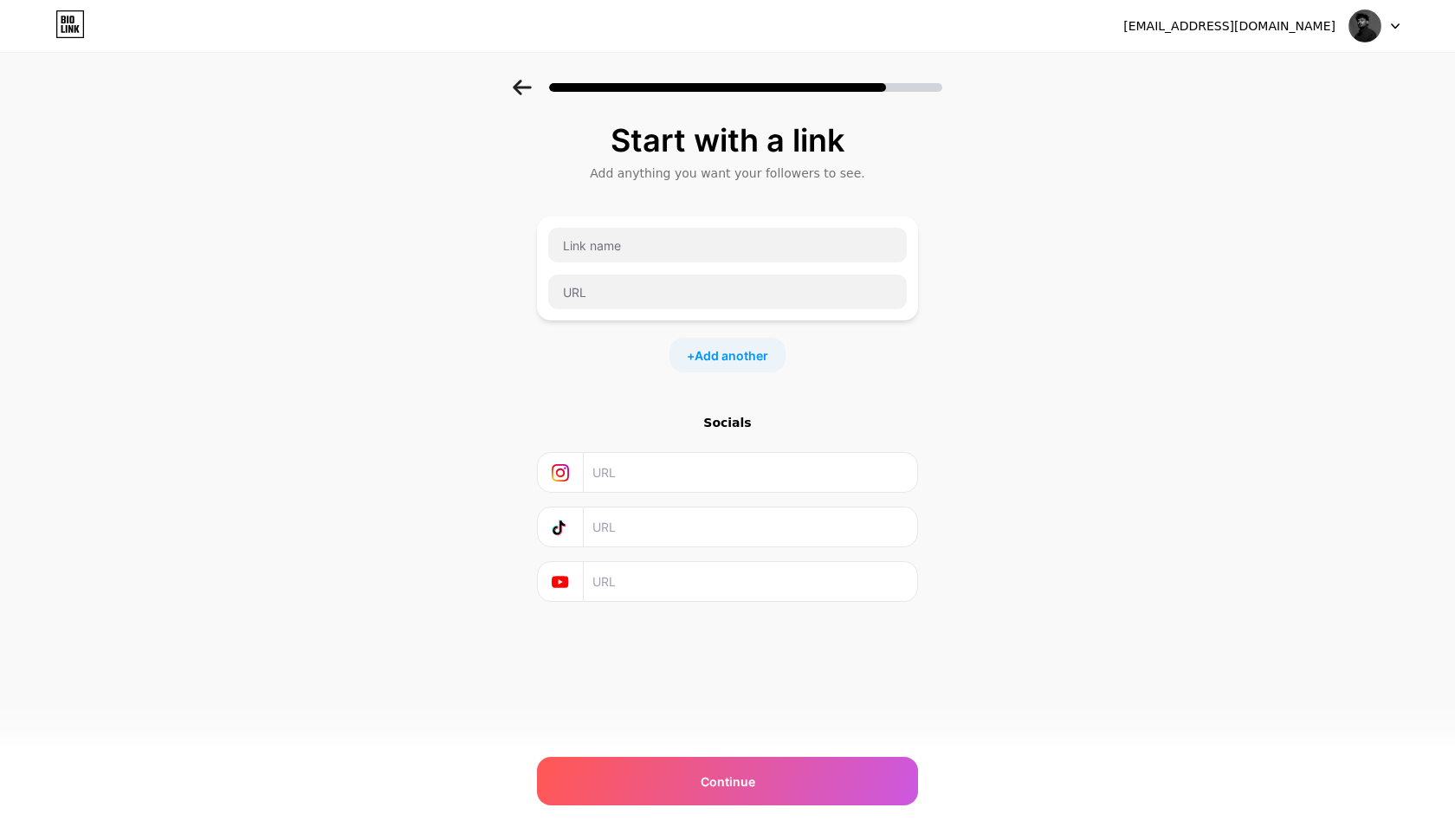
click at [521, 92] on icon at bounding box center [522, 87] width 19 height 16
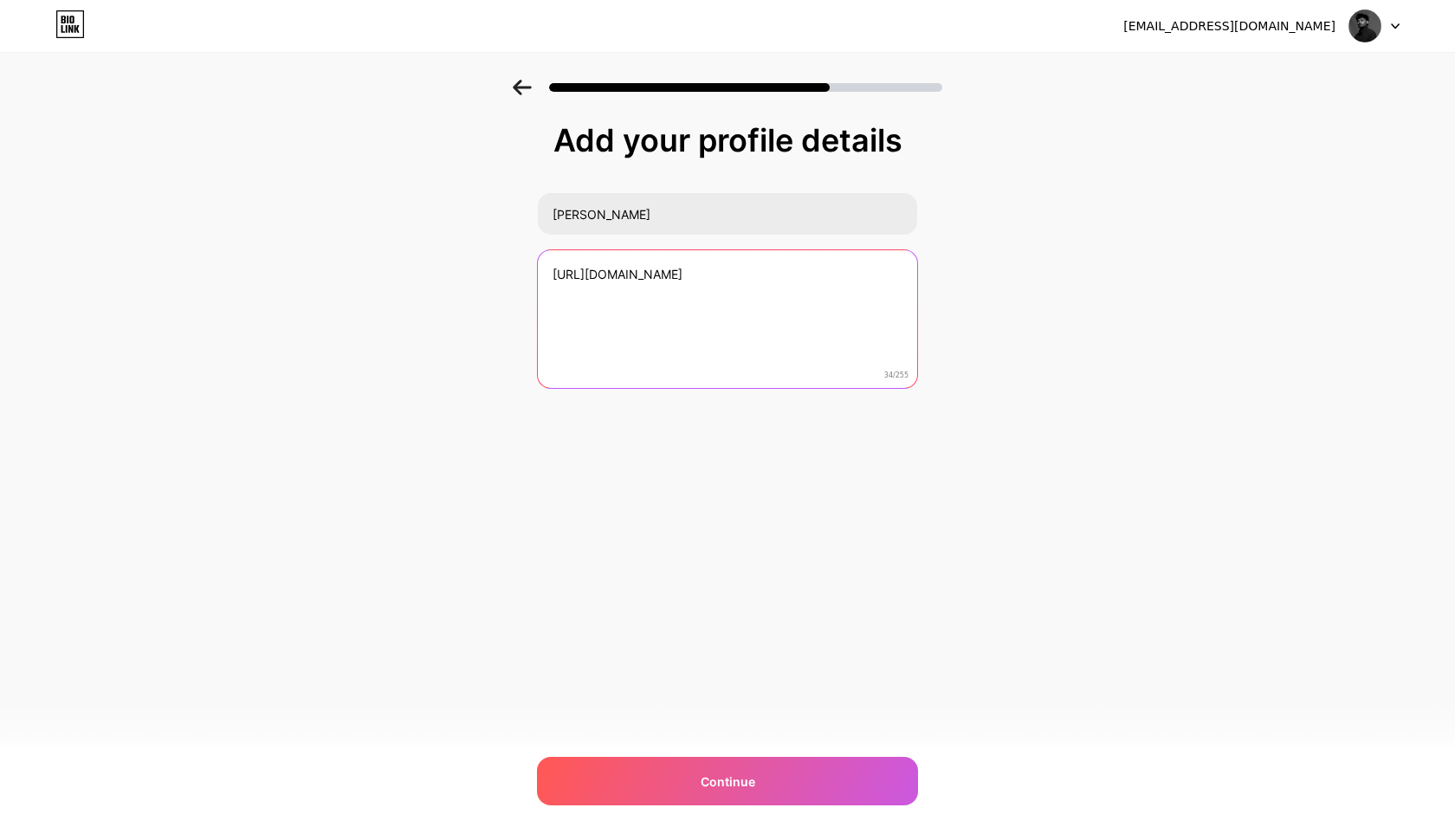
click at [700, 275] on textarea "https://www.behance.net/nithinnitz" at bounding box center [728, 320] width 380 height 140
click at [700, 275] on textarea "https://www.behance.net/nithinnitz" at bounding box center [728, 320] width 382 height 142
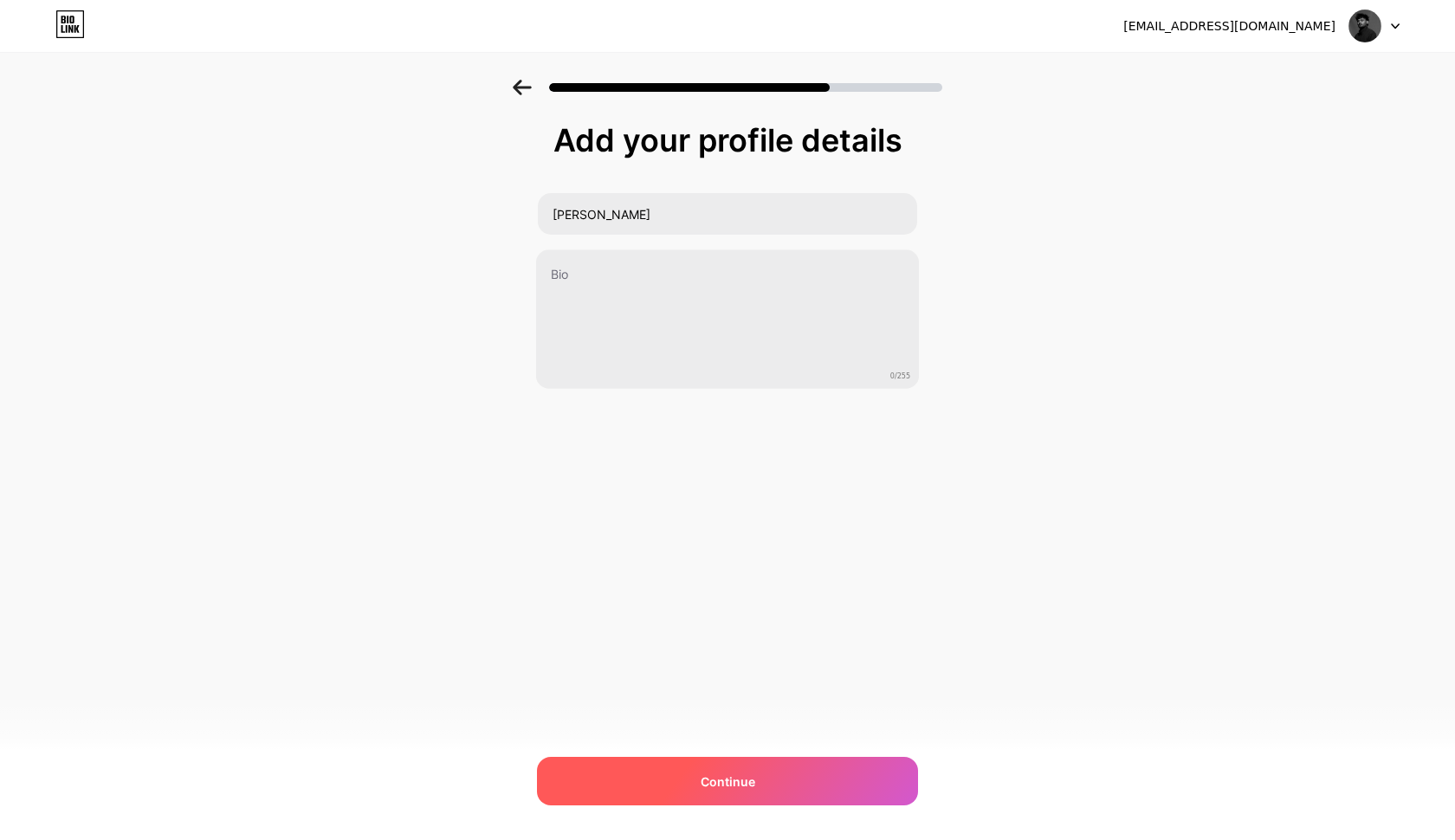
click at [704, 777] on span "Continue" at bounding box center [728, 781] width 54 height 18
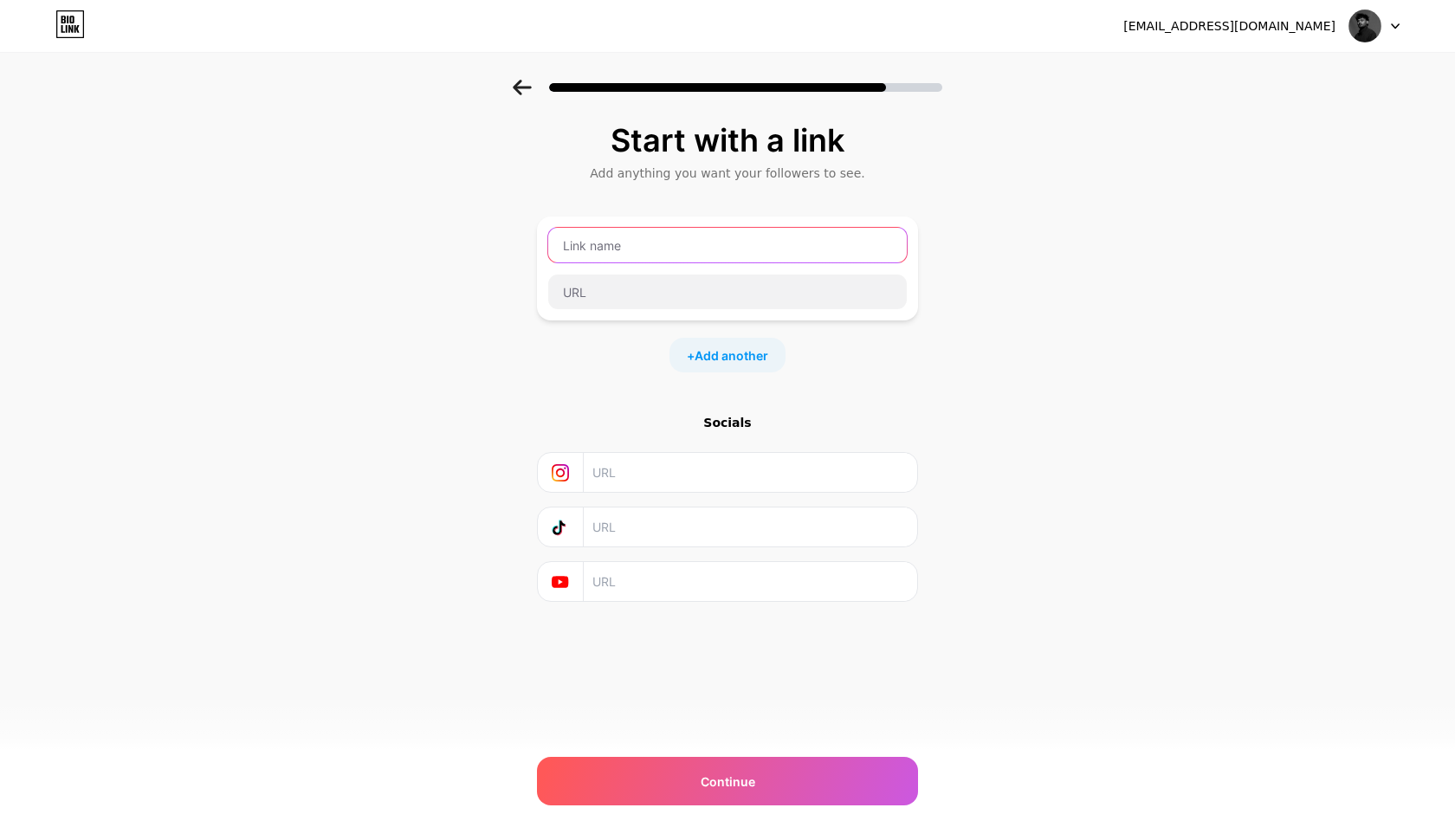
click at [611, 247] on input "text" at bounding box center [728, 245] width 358 height 35
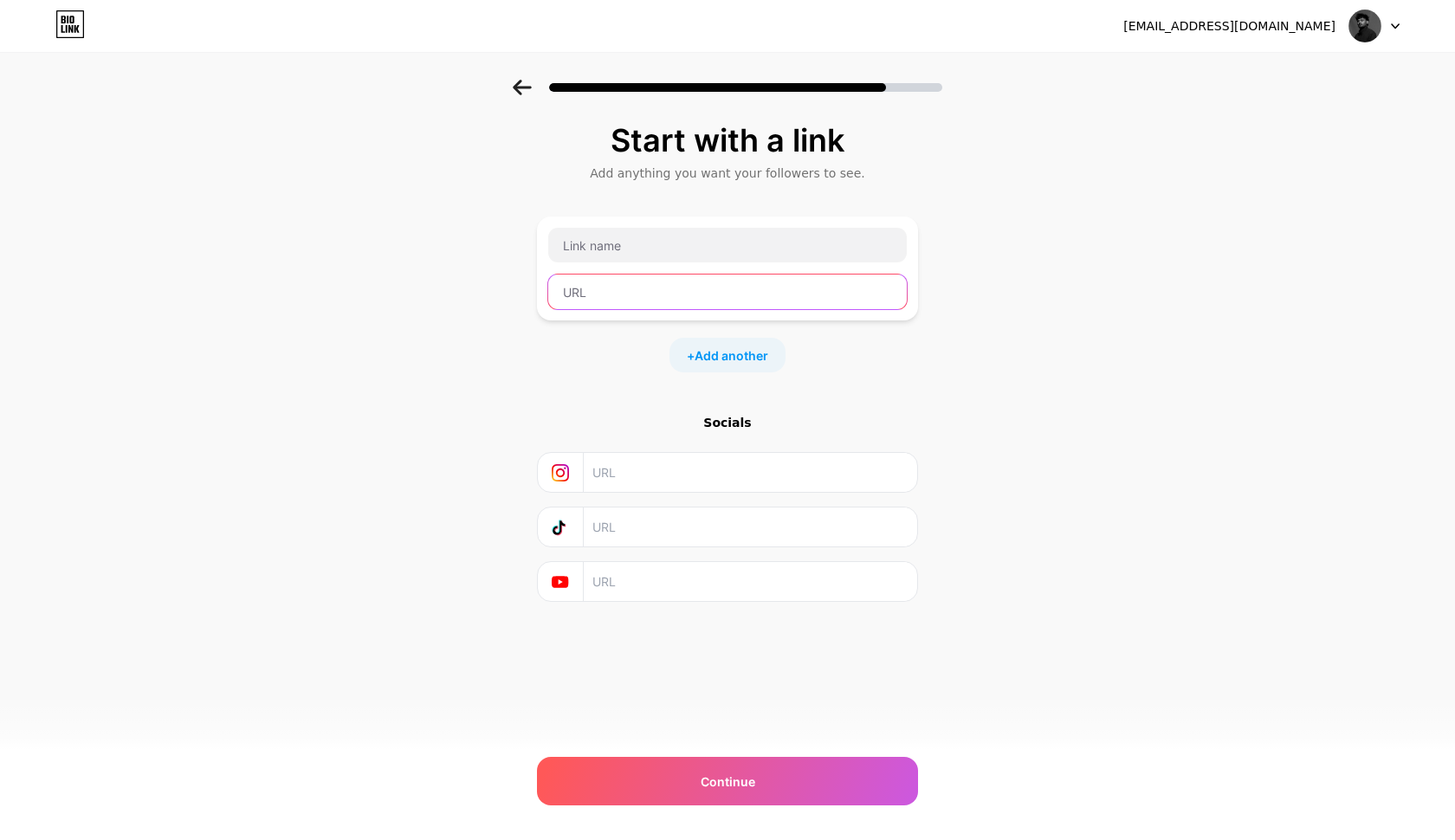
click at [602, 297] on input "text" at bounding box center [728, 292] width 358 height 35
paste input "https://www.behance.net/nithinnitz"
type input "https://www.behance.net/nithinnitz"
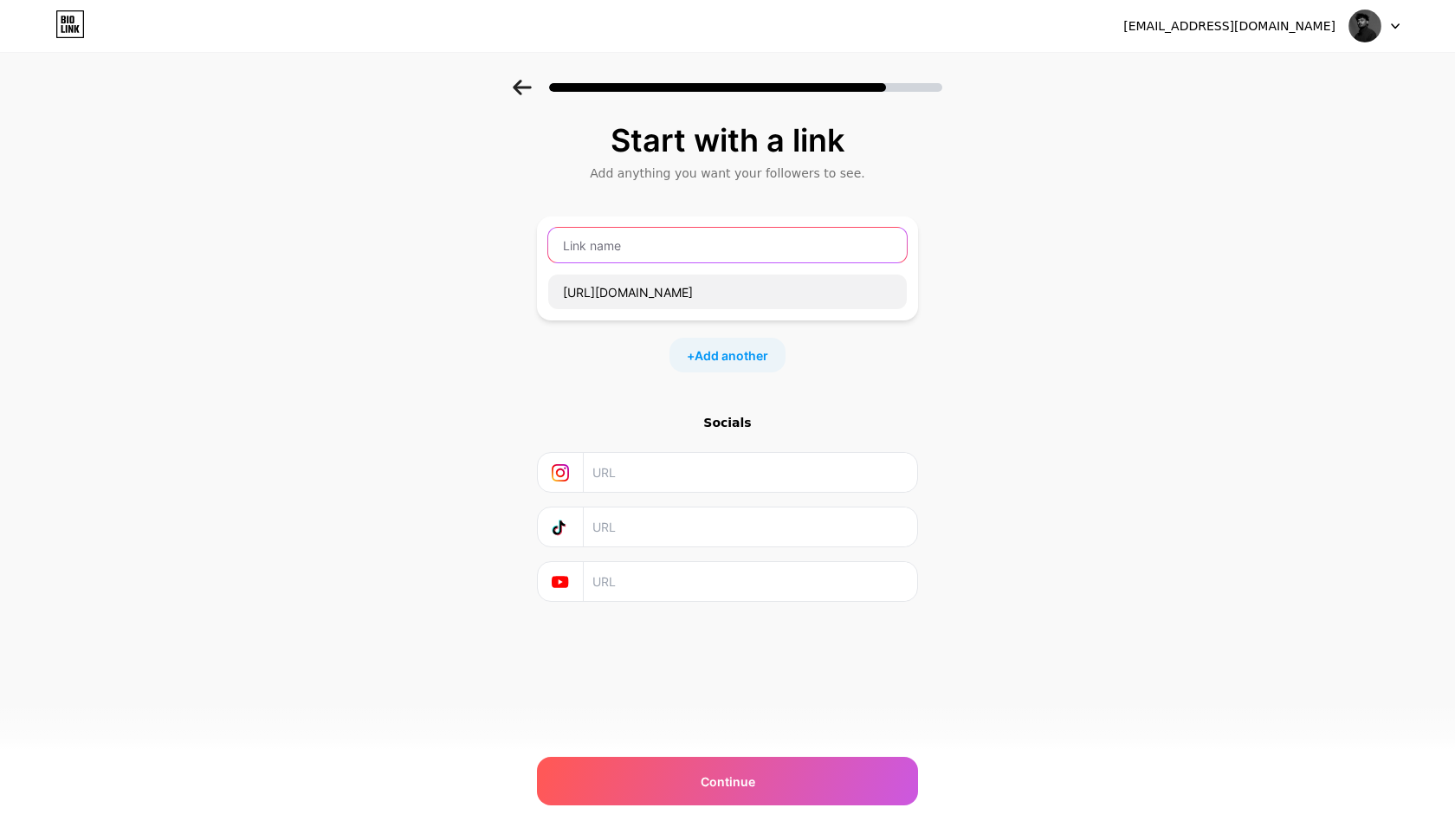
click at [622, 255] on input "text" at bounding box center [728, 245] width 358 height 35
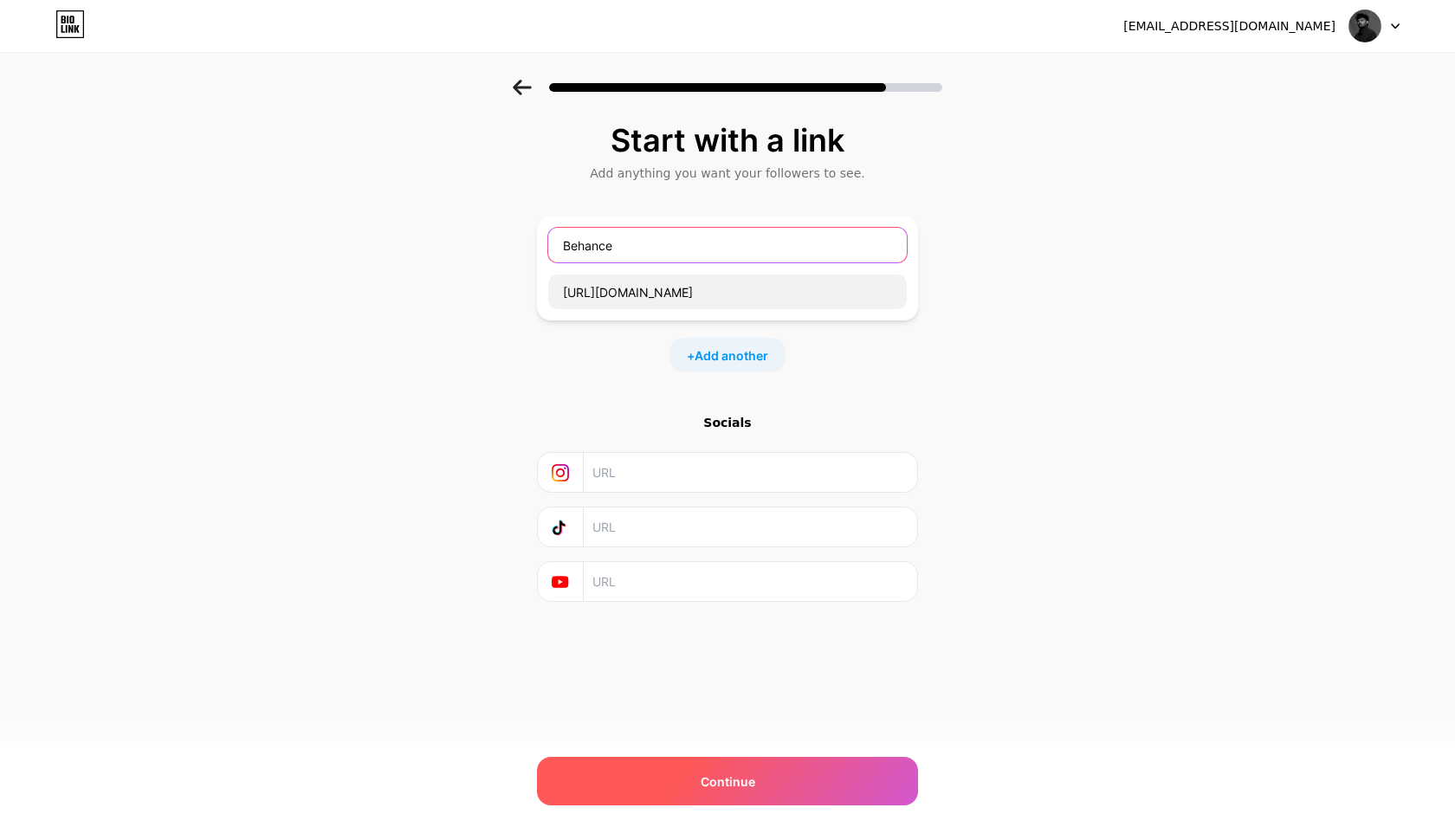
type input "Behance"
click at [704, 785] on span "Continue" at bounding box center [728, 781] width 54 height 18
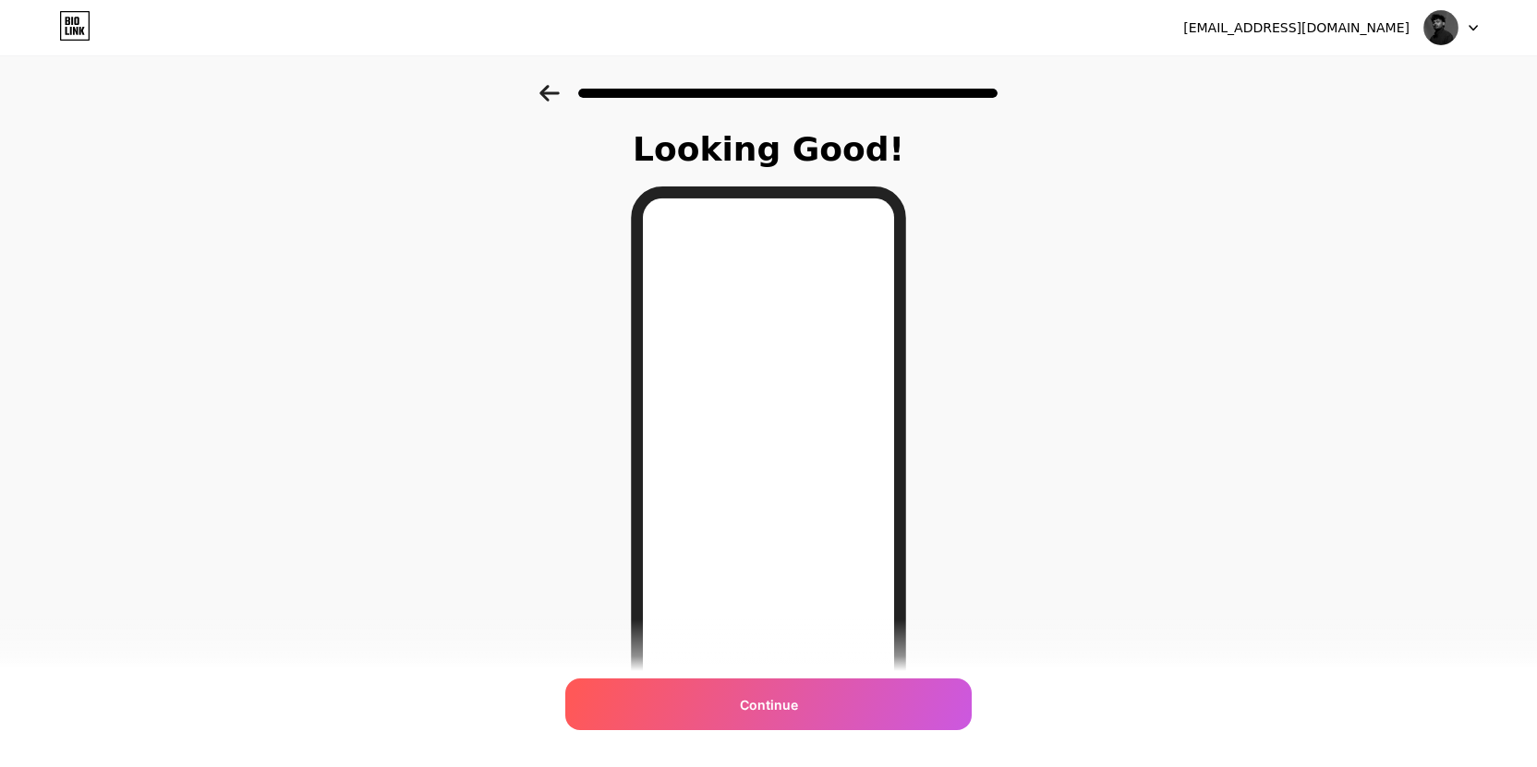
scroll to position [59, 0]
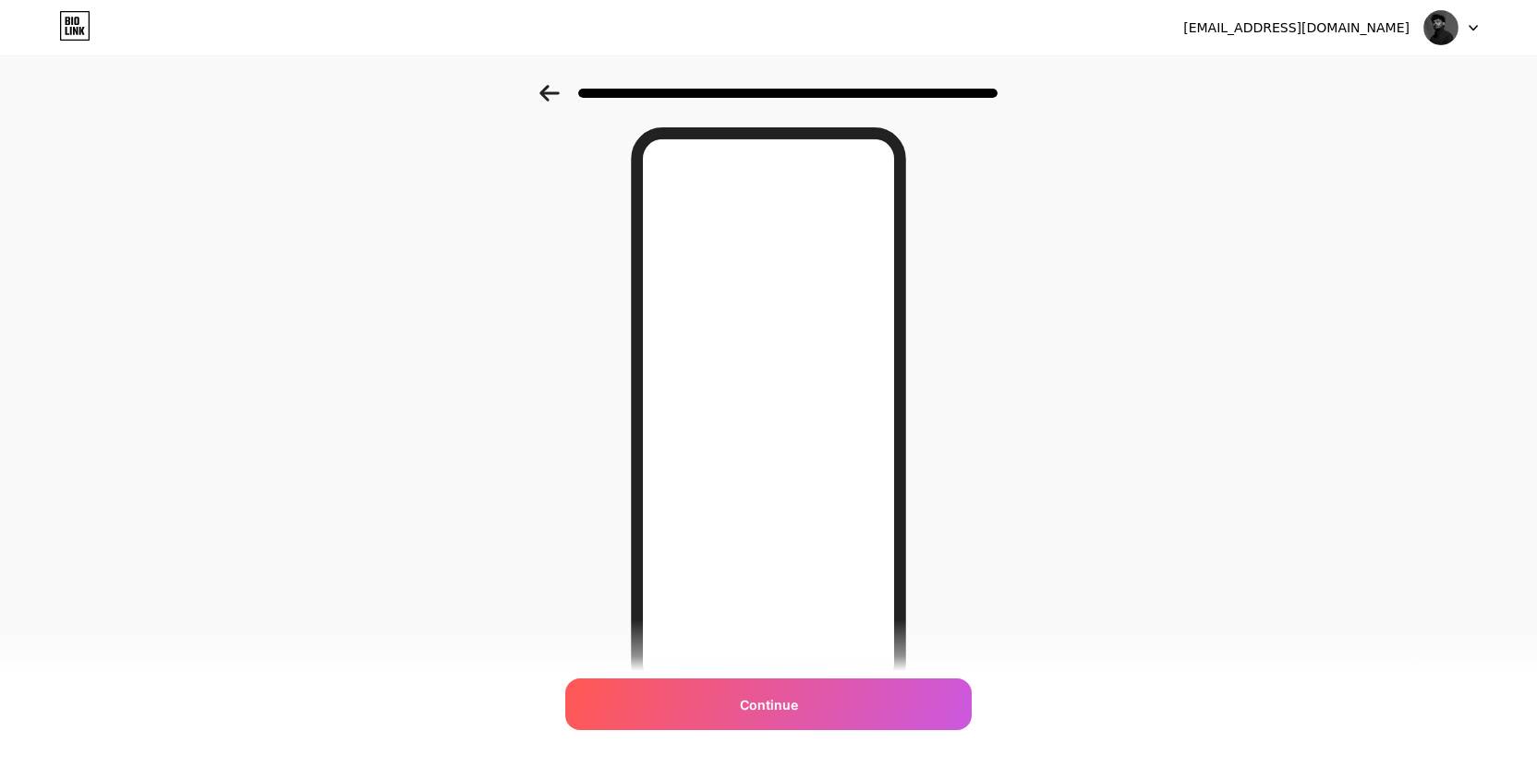
click at [552, 86] on icon at bounding box center [549, 93] width 20 height 17
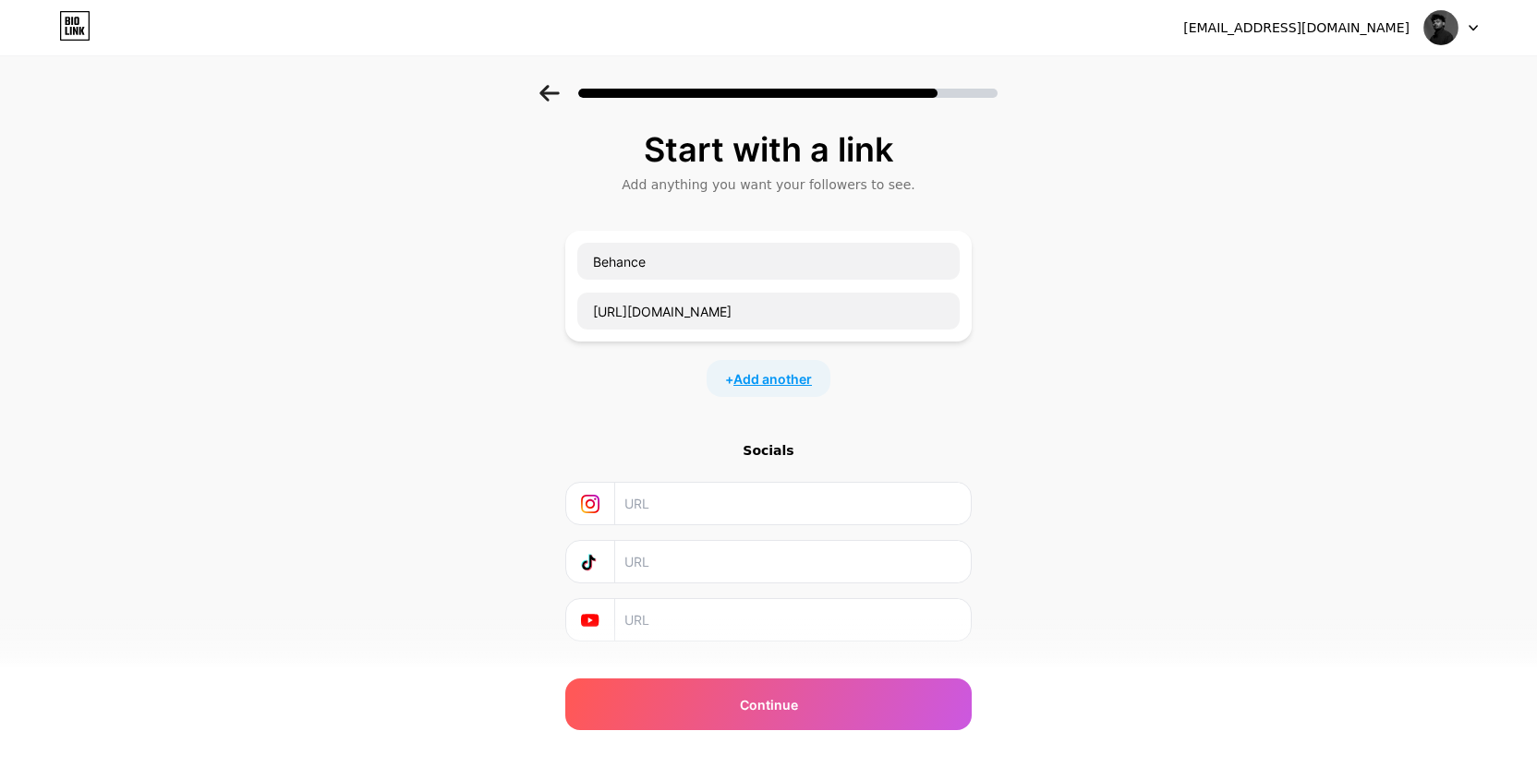
click at [741, 380] on span "Add another" at bounding box center [772, 378] width 79 height 19
click at [707, 393] on input "text" at bounding box center [768, 390] width 382 height 37
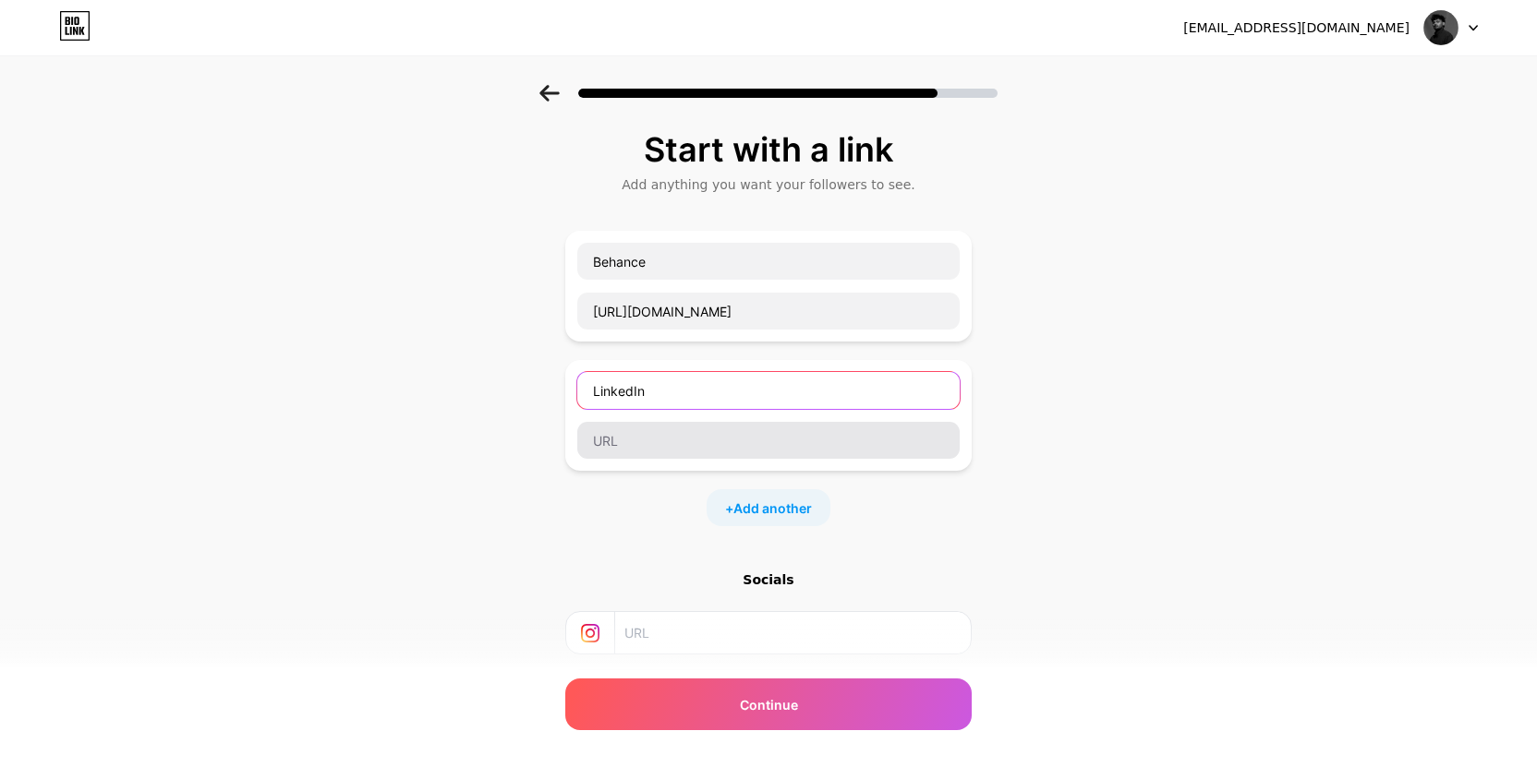
type input "LinkedIn"
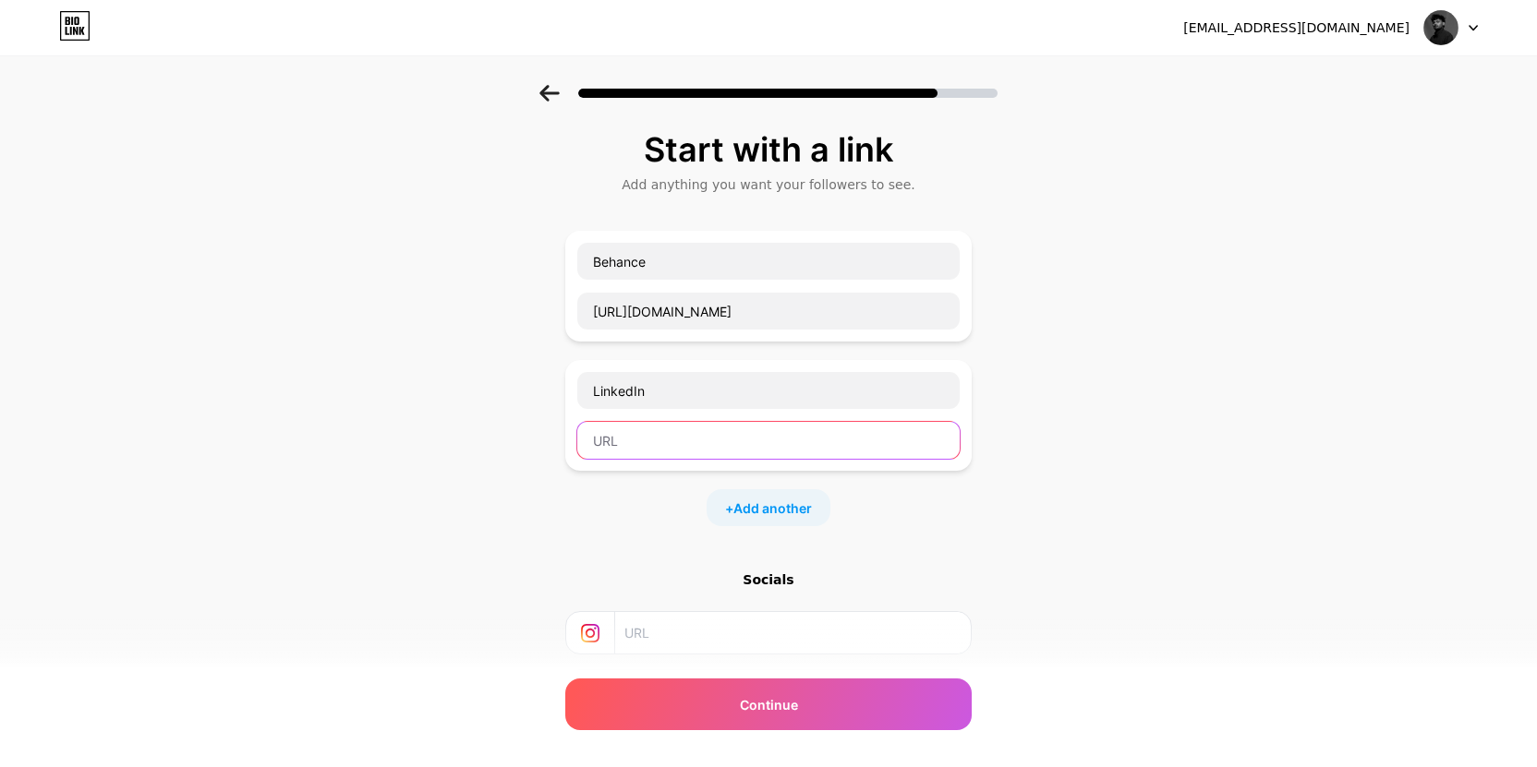
click at [658, 449] on input "text" at bounding box center [768, 440] width 382 height 37
paste input "http://linkedin.com/in/nithin-vv-072017248"
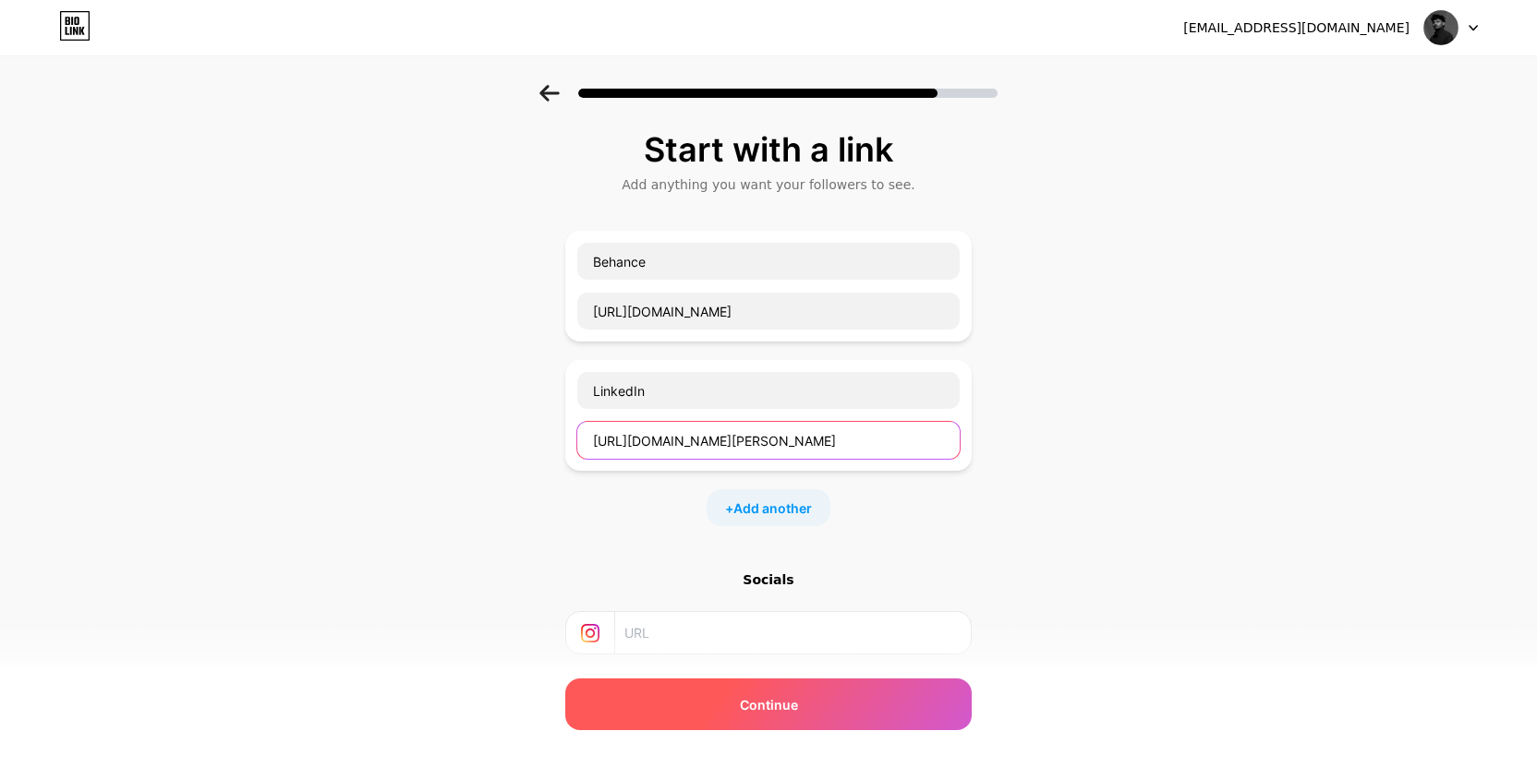
type input "http://linkedin.com/in/nithin-vv-072017248"
click at [721, 699] on div "Continue" at bounding box center [768, 705] width 406 height 52
click at [753, 700] on span "Continue" at bounding box center [769, 704] width 58 height 19
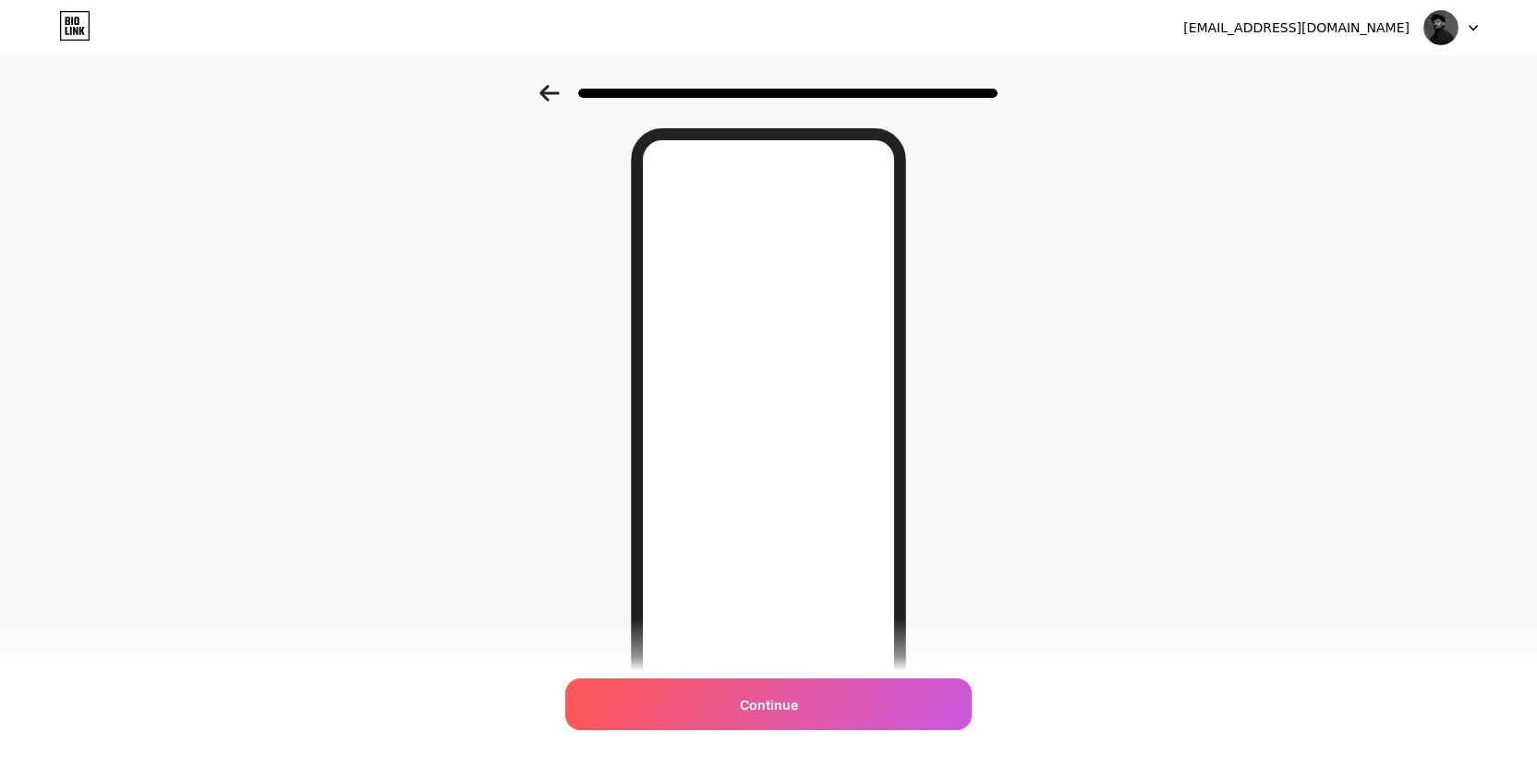
scroll to position [85, 0]
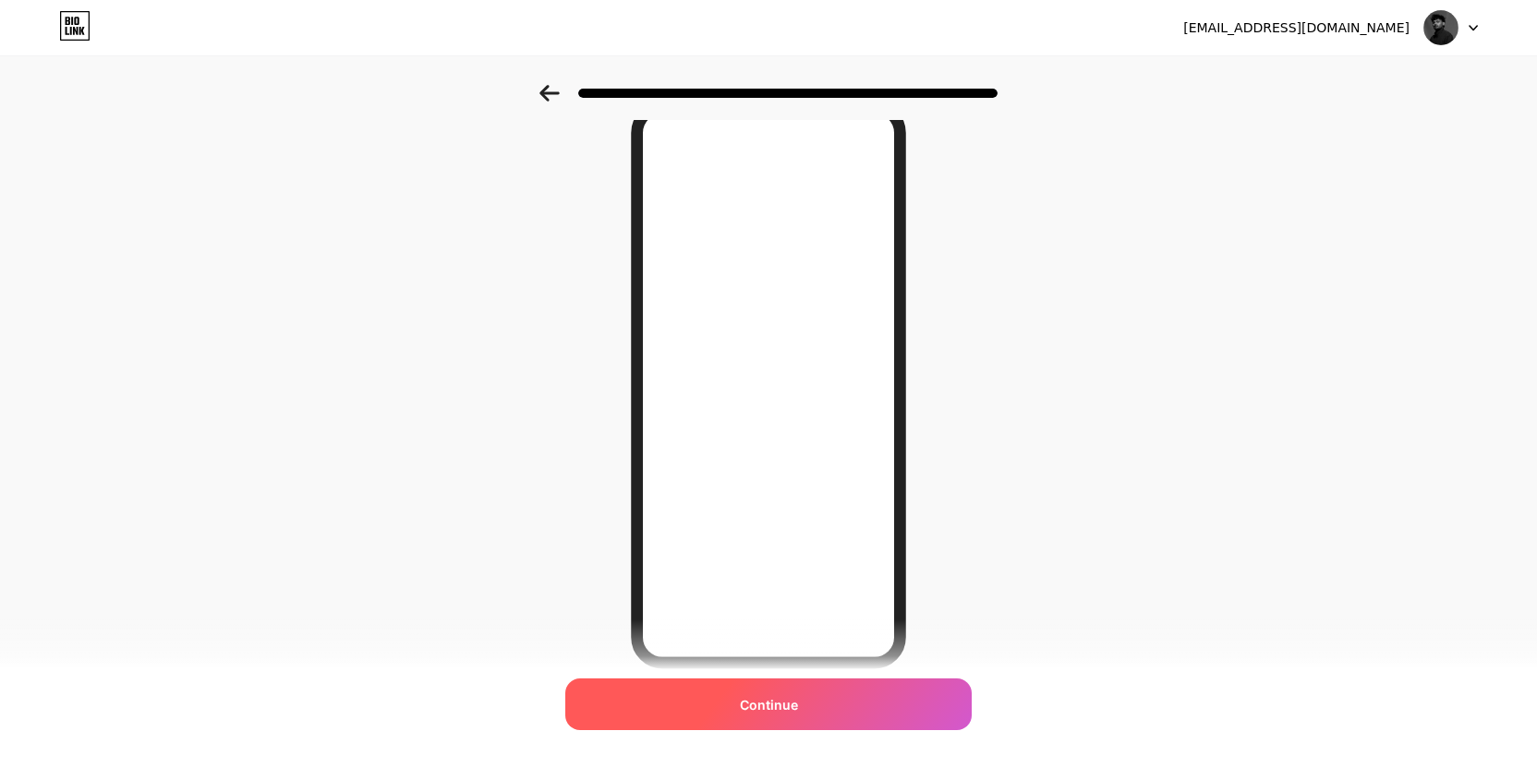
click at [780, 699] on span "Continue" at bounding box center [769, 704] width 58 height 19
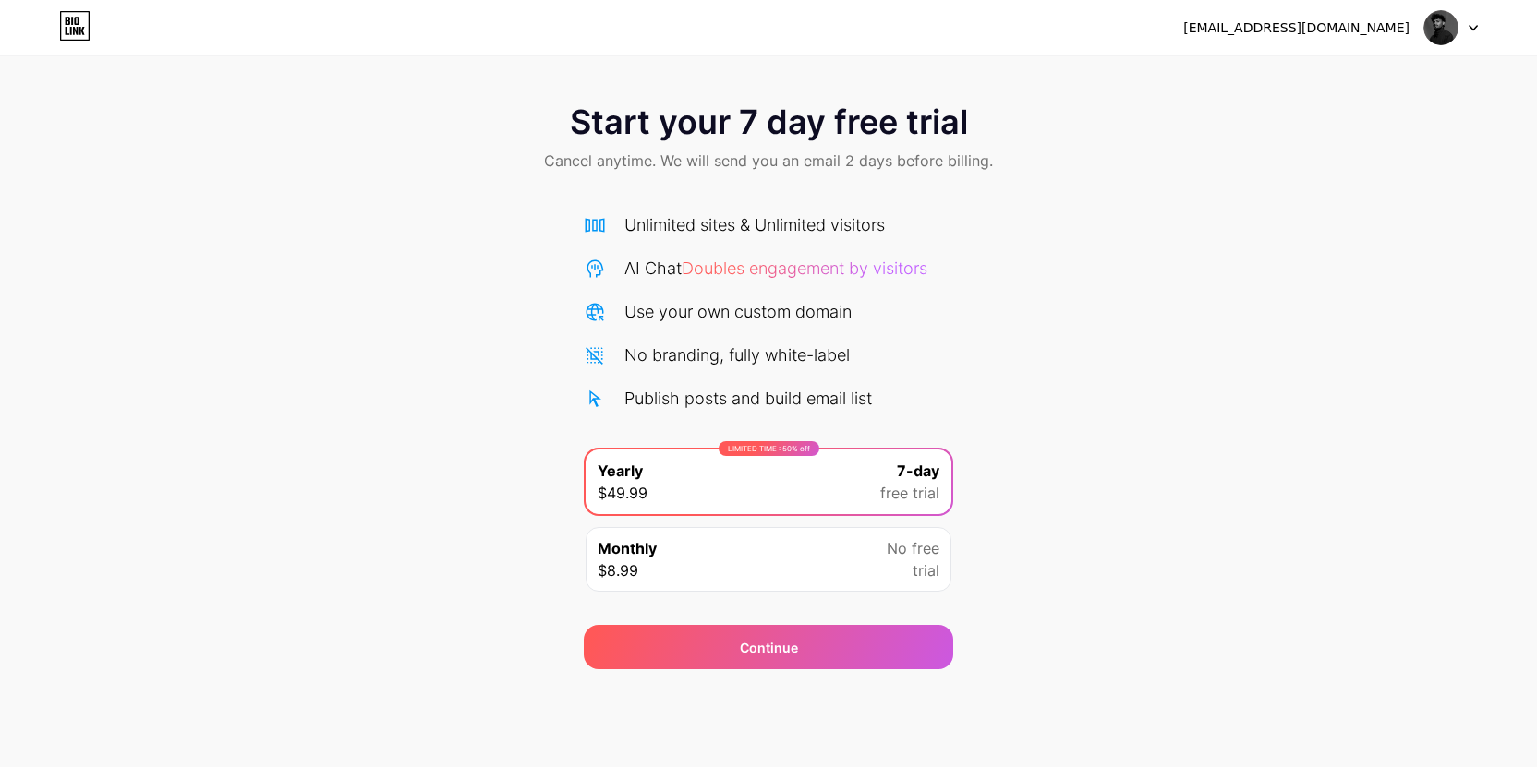
click at [1443, 21] on img at bounding box center [1440, 27] width 35 height 35
click at [1324, 91] on li "Logout" at bounding box center [1362, 76] width 229 height 50
click at [1286, 85] on div "nithinnitz1202@gmail.com Logout Link Copied Start your 7 day free trial Cancel …" at bounding box center [768, 383] width 1537 height 767
